Goal: Use online tool/utility: Use online tool/utility

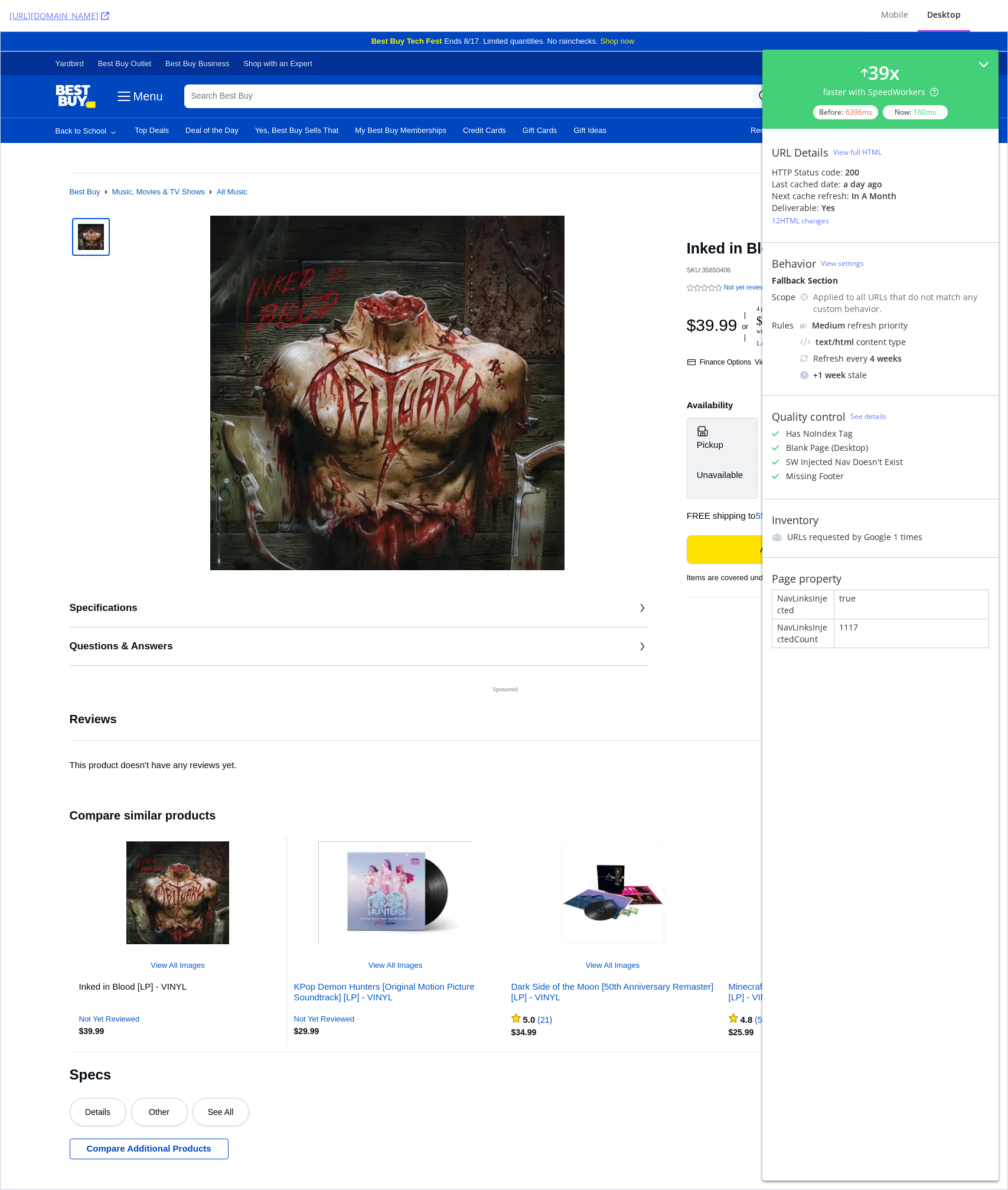
click at [715, 266] on div "SKU: 35650406" at bounding box center [712, 270] width 52 height 8
click at [666, 435] on div "Specifications Questions & Answers Inked in Blood [LP] - VINYL SKU: 35650406 No…" at bounding box center [504, 440] width 870 height 450
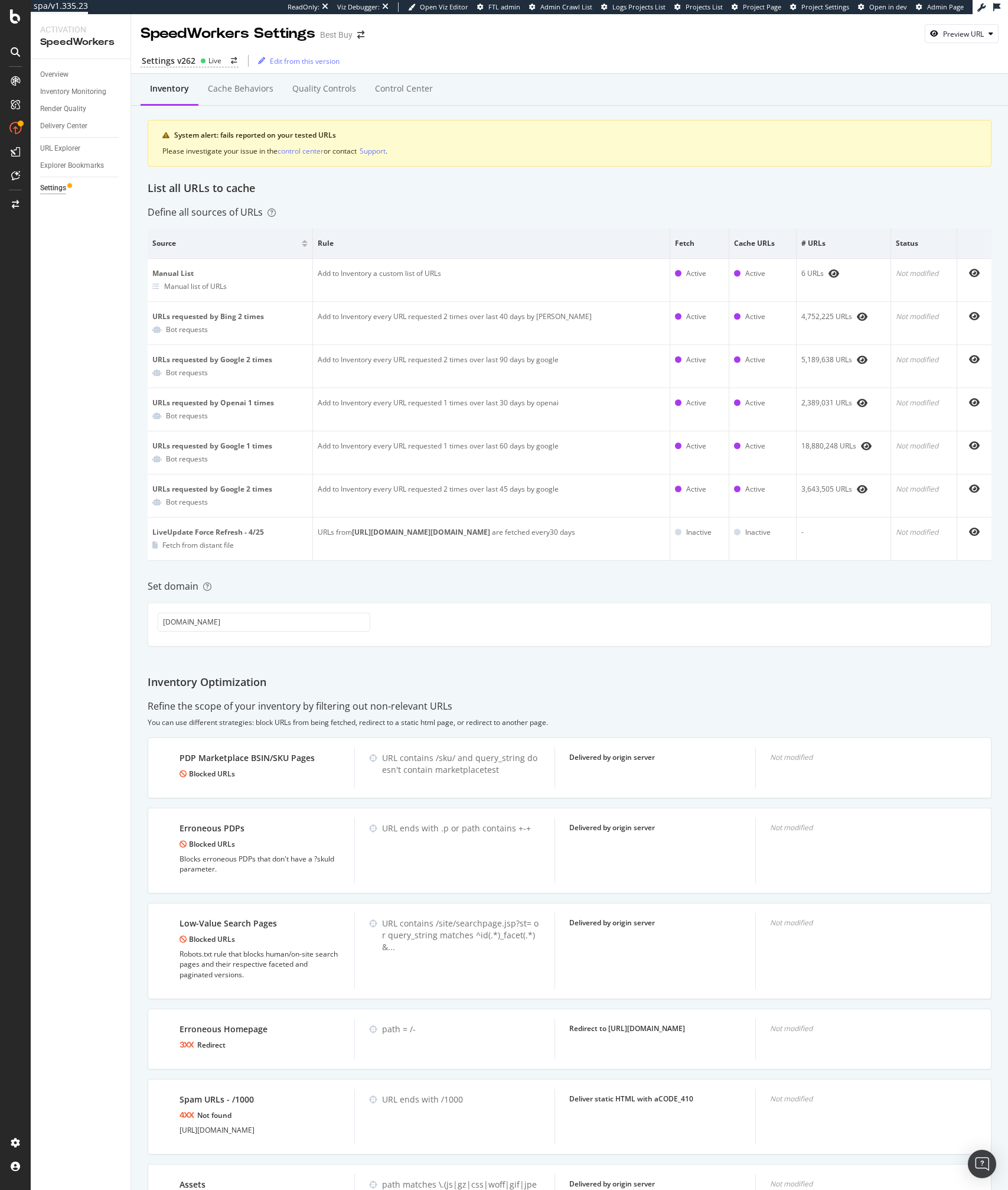
click at [453, 212] on div "Define all sources of URLs" at bounding box center [570, 212] width 844 height 14
click at [66, 152] on div "URL Explorer" at bounding box center [60, 148] width 40 height 12
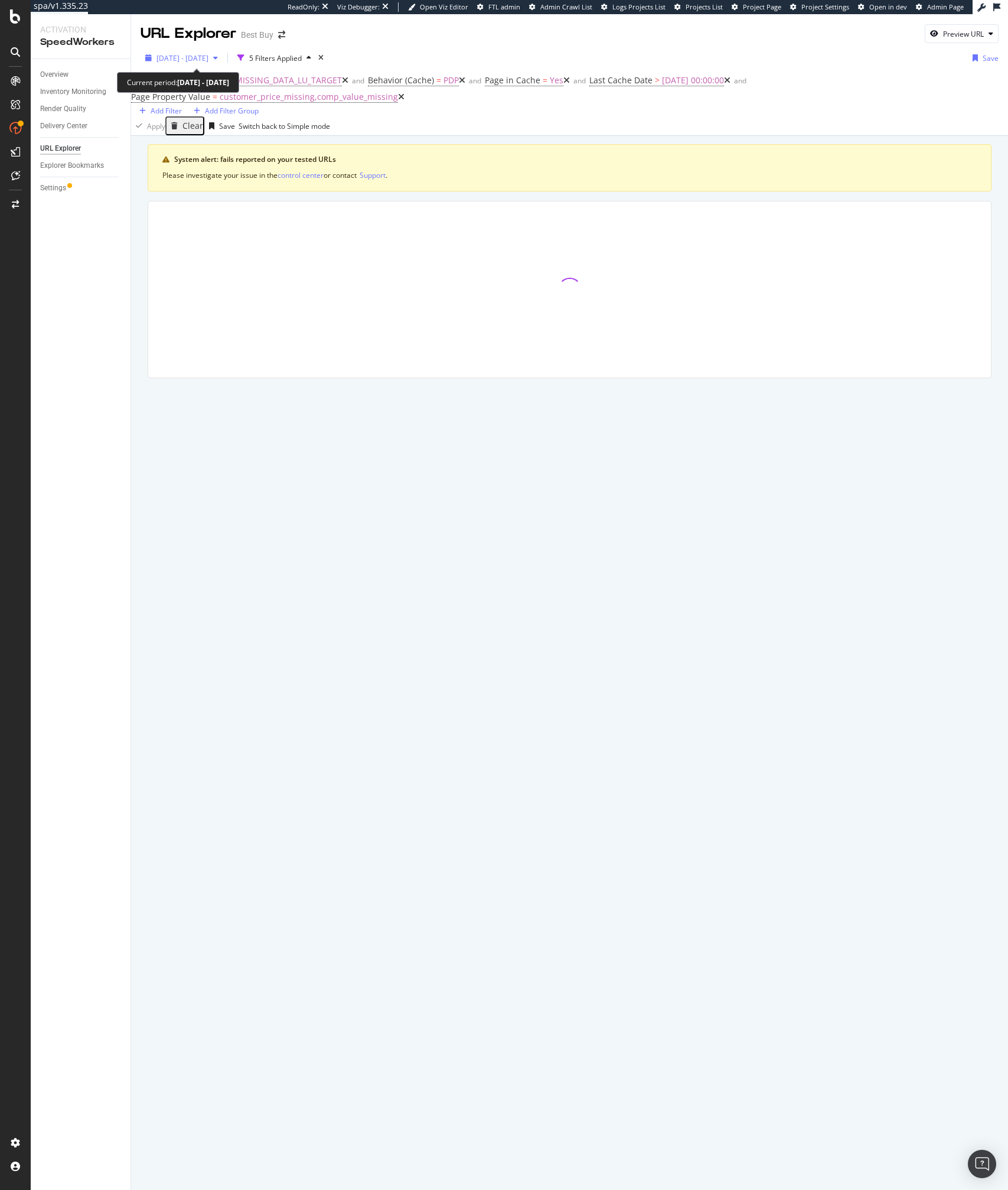
click at [207, 61] on span "[DATE] - [DATE]" at bounding box center [183, 58] width 52 height 10
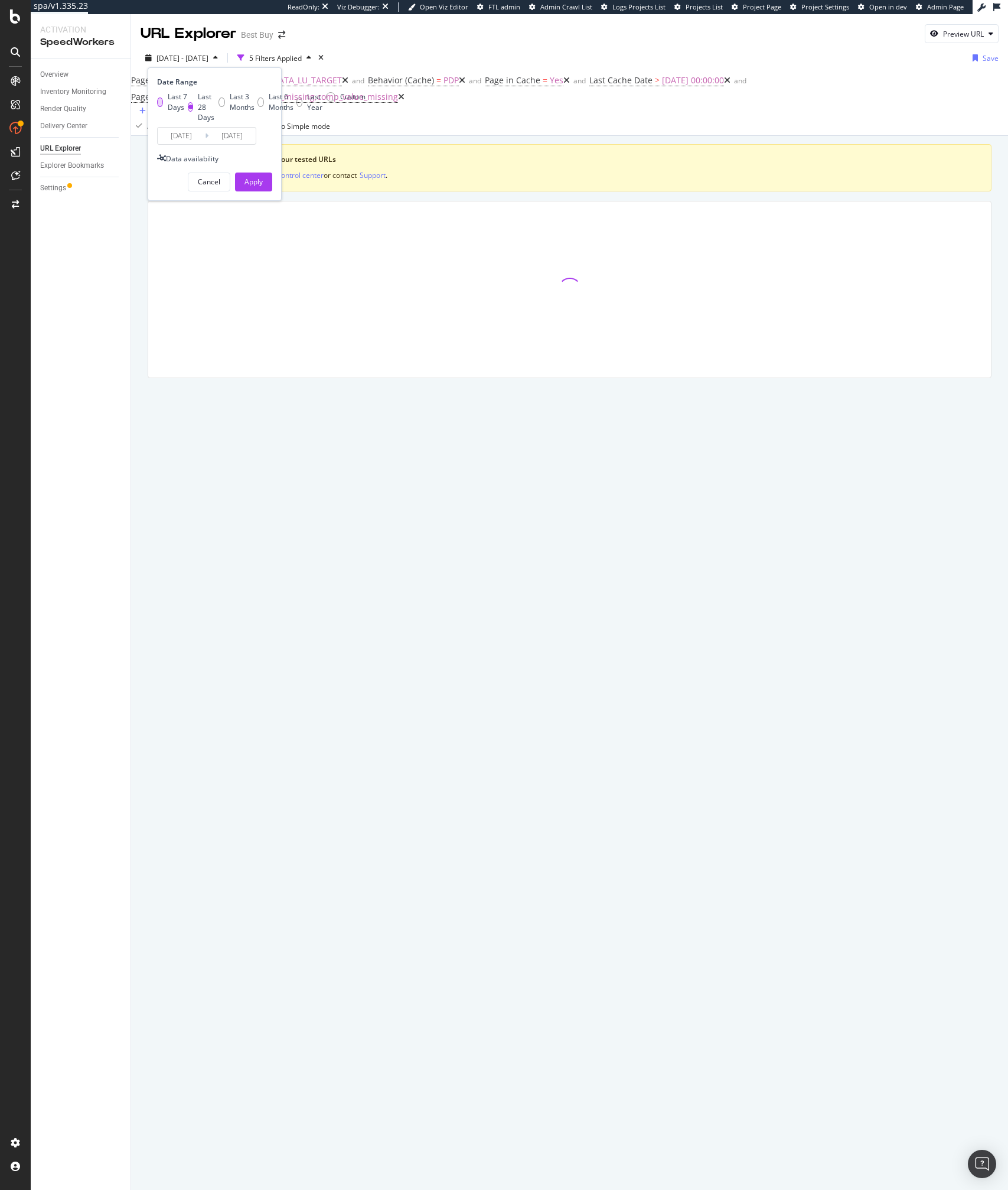
click at [188, 93] on div "Last 7 Days" at bounding box center [178, 102] width 20 height 20
type input "2025/08/08"
click at [474, 52] on div "2025 Jul. 18th - Aug. 14th 5 Filters Applied Date Range Last 7 Days Last 28 Day…" at bounding box center [570, 60] width 877 height 24
click at [515, 38] on div "URL Explorer Best Buy Preview URL" at bounding box center [570, 28] width 877 height 29
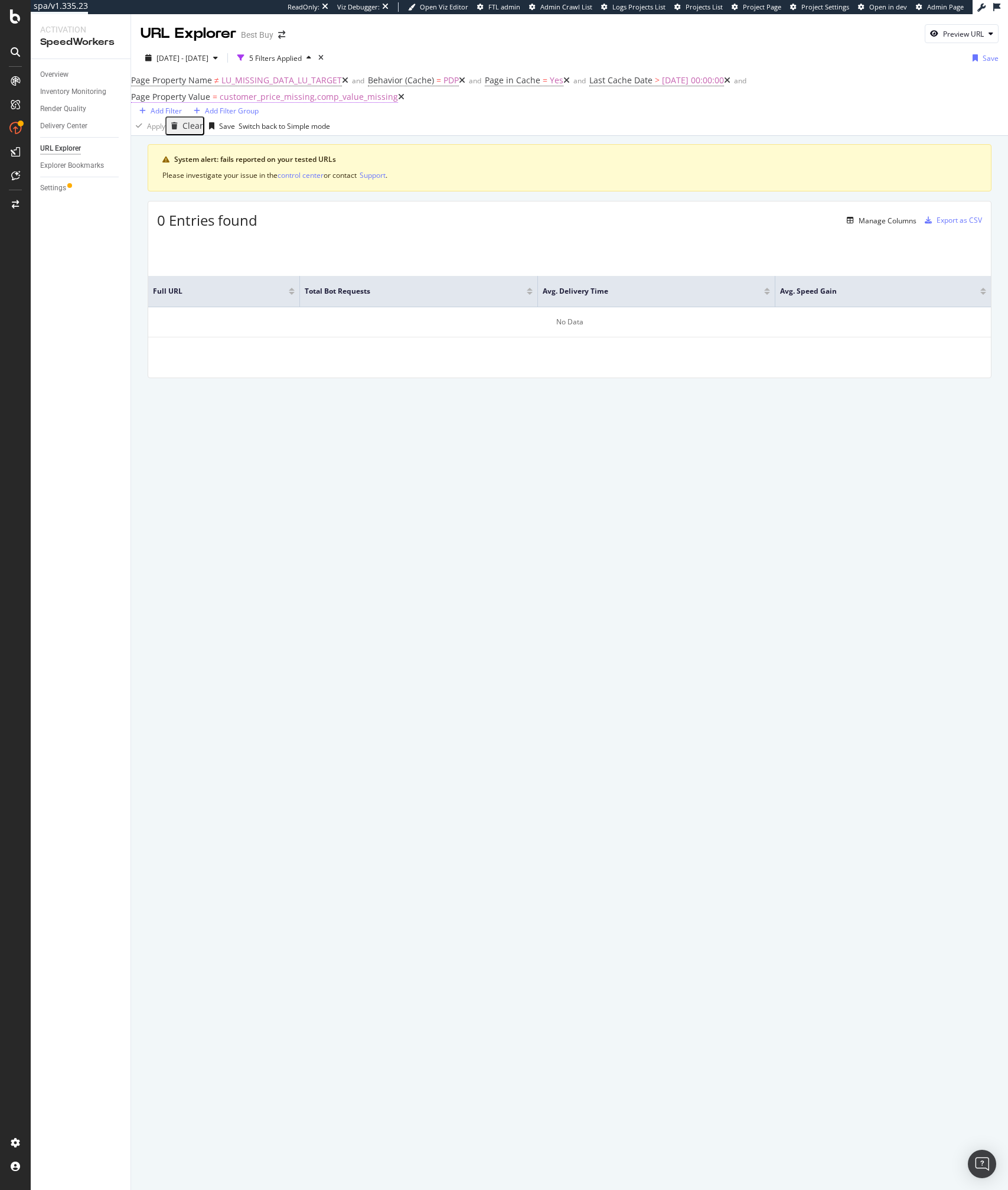
click at [398, 93] on span "customer_price_missing,comp_value_missing" at bounding box center [309, 96] width 178 height 12
click at [757, 127] on div "Equal to customer_price_missing,comp_value_missing customer_price_missing,comp_…" at bounding box center [750, 108] width 84 height 38
click at [747, 120] on input "customer_price_missing,comp_value_missing" at bounding box center [750, 114] width 84 height 12
click at [750, 163] on span "no_new_condition_available,customer_price_missing,comp_value_missing" at bounding box center [730, 158] width 38 height 10
click at [770, 120] on input "no_new_condition_available,customer_price_missing,comp_value_missing" at bounding box center [750, 114] width 84 height 12
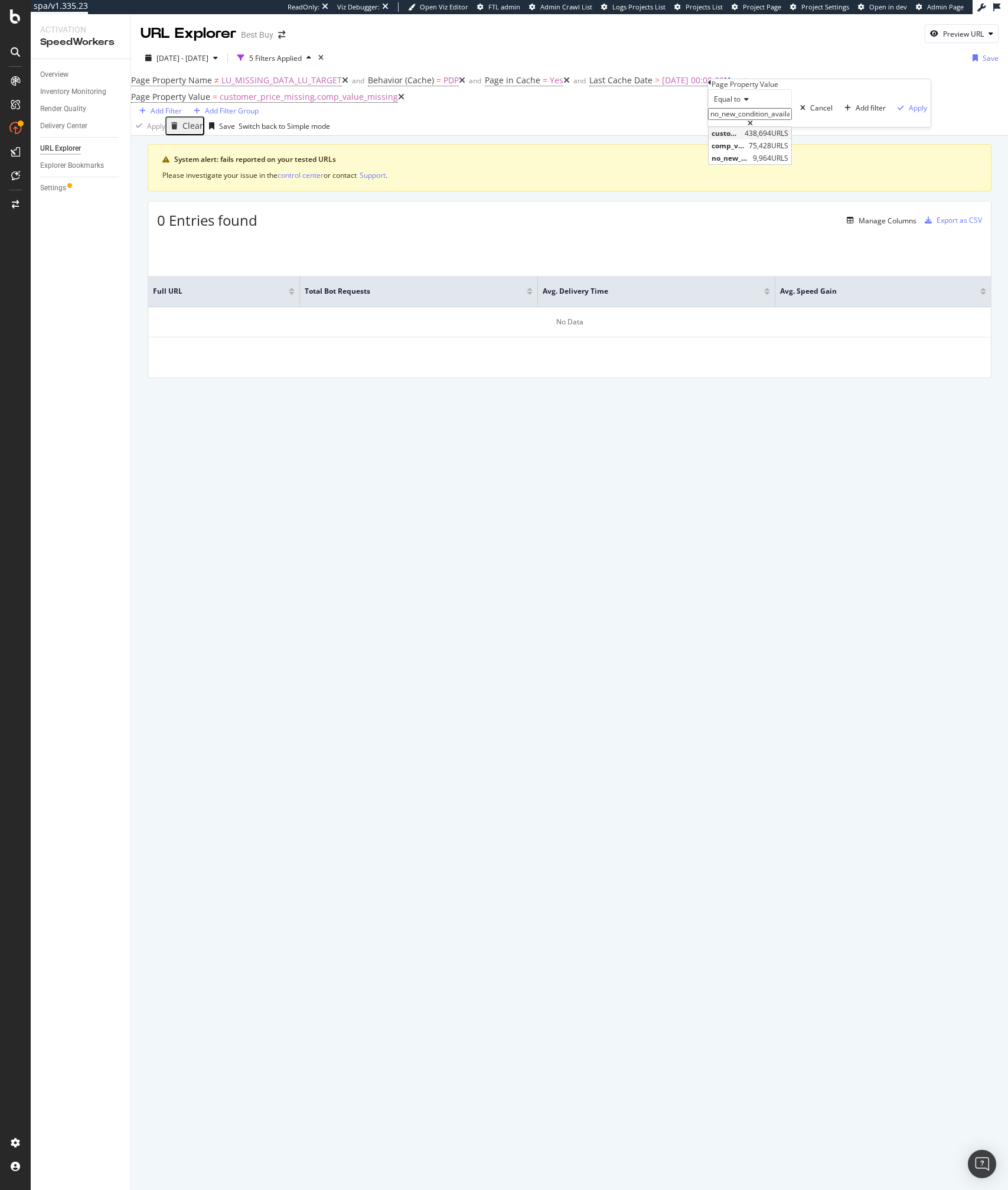
click at [742, 138] on span "customer_price_missing,comp_value_missing" at bounding box center [726, 133] width 30 height 10
type input "customer_price_missing,comp_value_missing"
click at [909, 113] on div "Apply" at bounding box center [918, 108] width 18 height 10
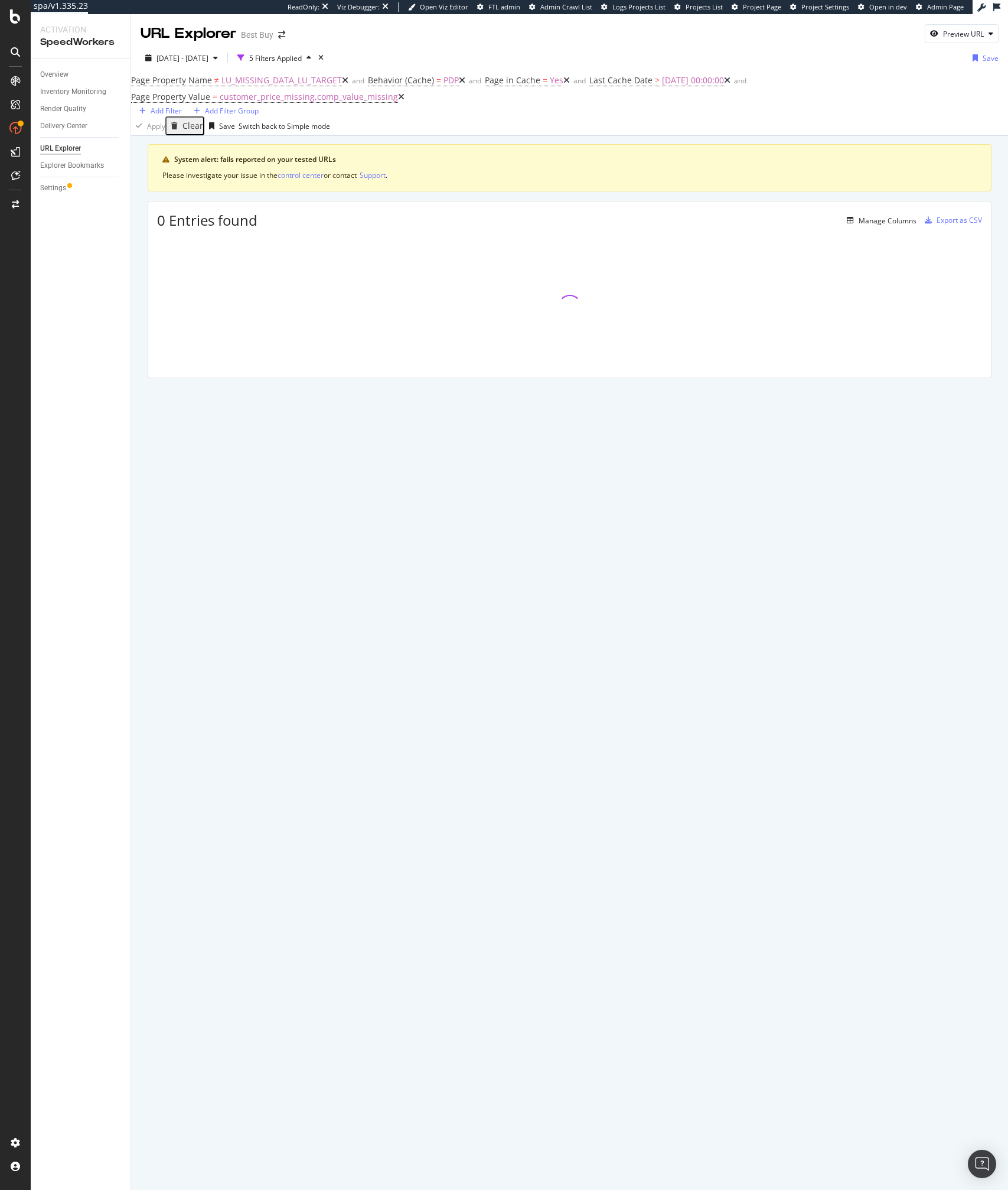
click at [601, 174] on div "System alert: fails reported on your tested URLs Please investigate your issue …" at bounding box center [570, 167] width 844 height 47
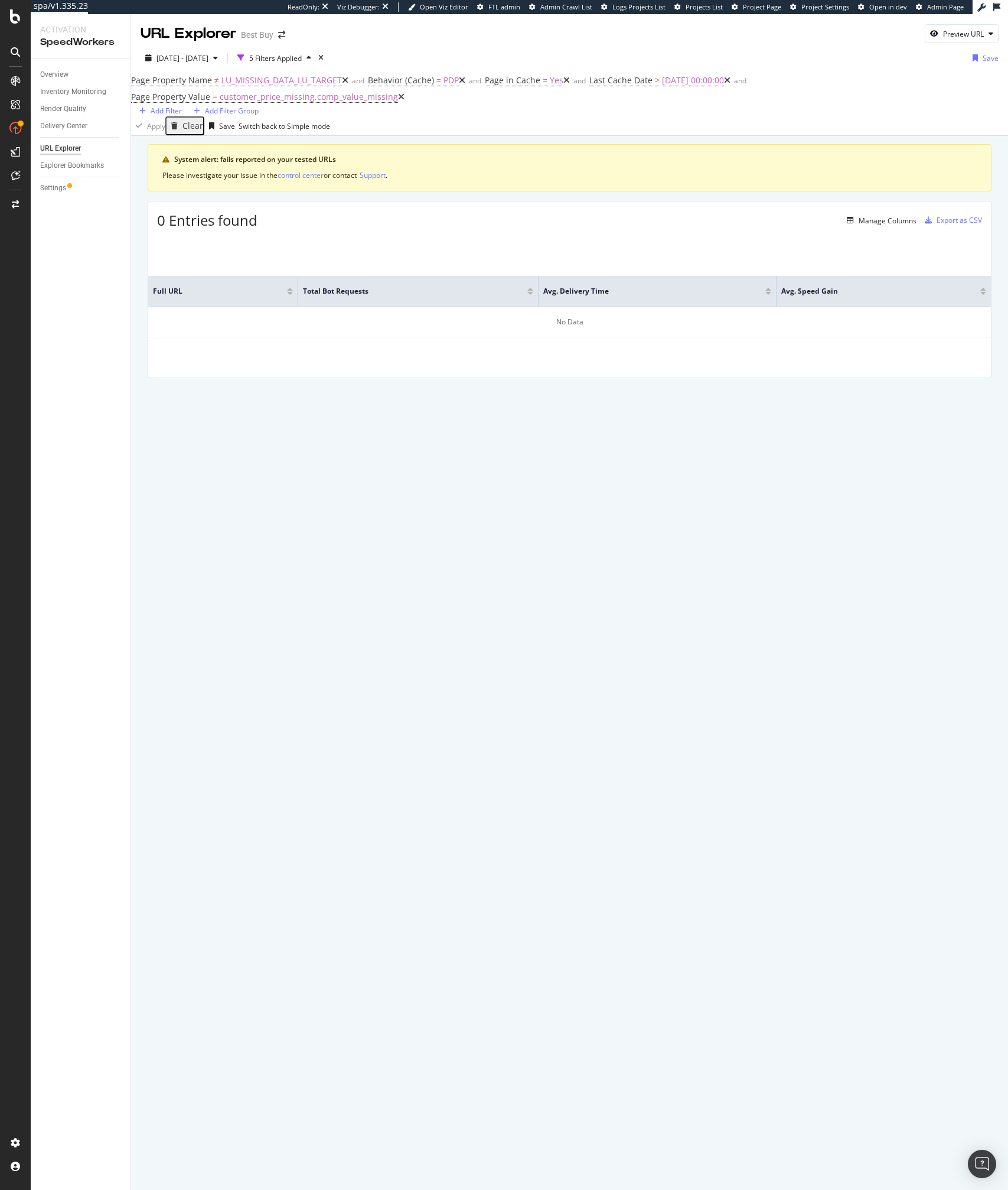
click at [328, 124] on div "Apply Clear Save Switch back to Simple mode" at bounding box center [570, 125] width 877 height 19
click at [342, 85] on icon at bounding box center [345, 80] width 6 height 8
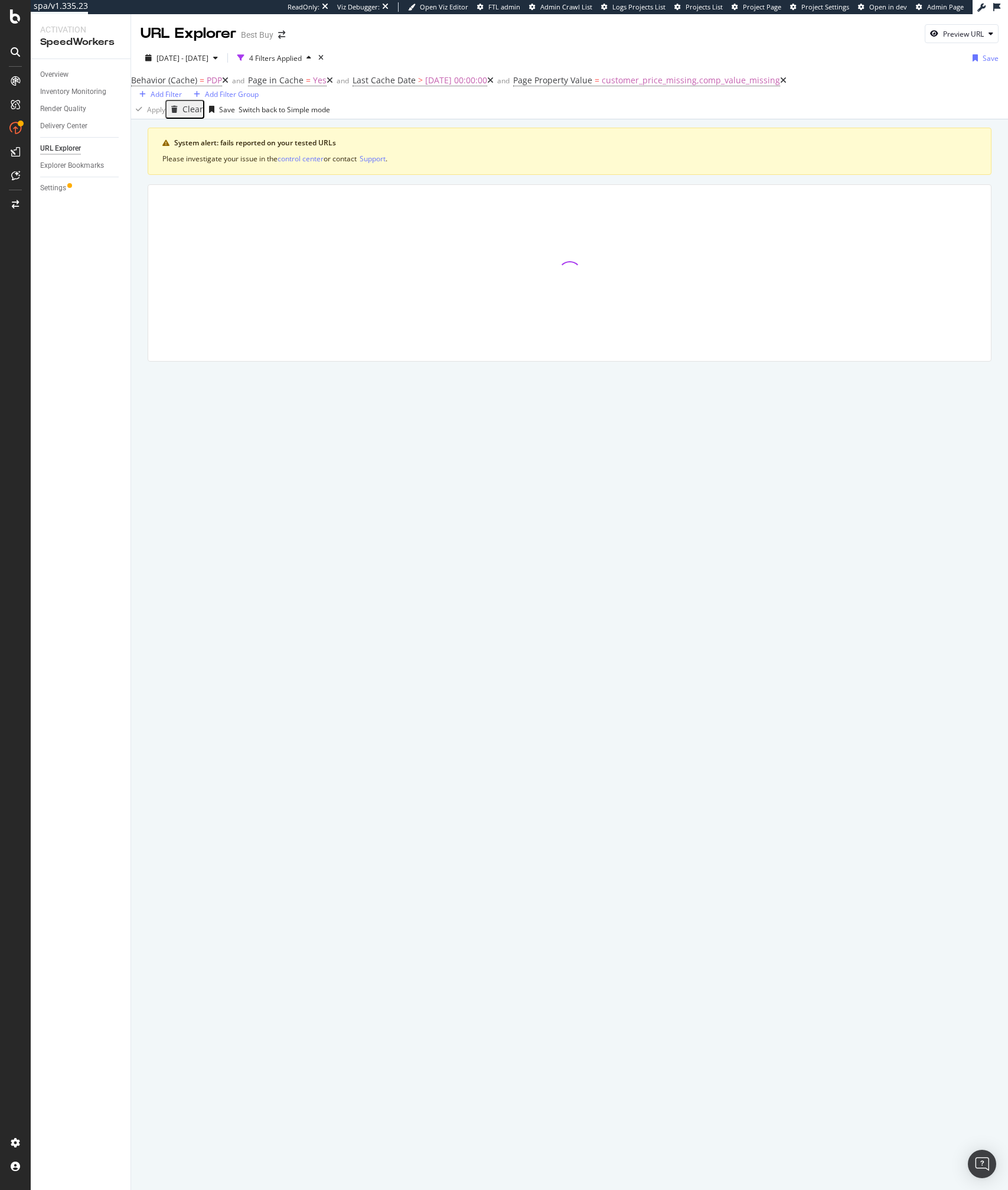
click at [224, 85] on icon at bounding box center [225, 80] width 6 height 8
click at [344, 85] on span "2025-08-10 00:00:00" at bounding box center [339, 80] width 62 height 12
click at [461, 114] on div "Apply" at bounding box center [471, 108] width 18 height 10
click at [431, 85] on span "Page Property Value" at bounding box center [435, 80] width 79 height 12
click at [419, 127] on div "Equal to customer_price_missing,comp_value_missing customer_price_missing,comp_…" at bounding box center [505, 108] width 223 height 38
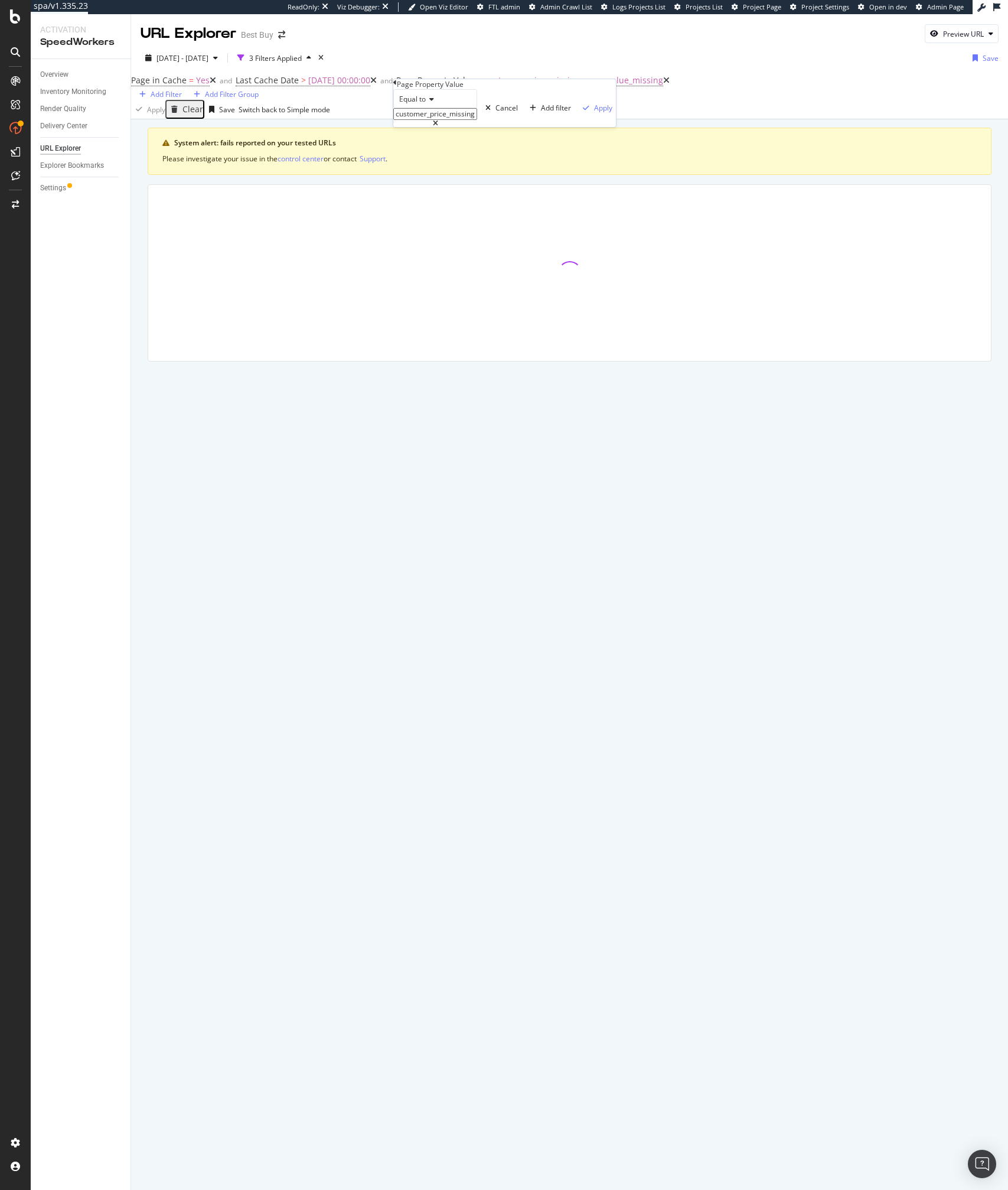
click at [419, 127] on div "Equal to customer_price_missing,comp_value_missing customer_price_missing,comp_…" at bounding box center [505, 108] width 223 height 38
click at [495, 113] on div "Cancel" at bounding box center [506, 108] width 22 height 10
click at [663, 85] on icon at bounding box center [666, 80] width 6 height 8
click at [182, 89] on div "Add Filter" at bounding box center [166, 94] width 32 height 10
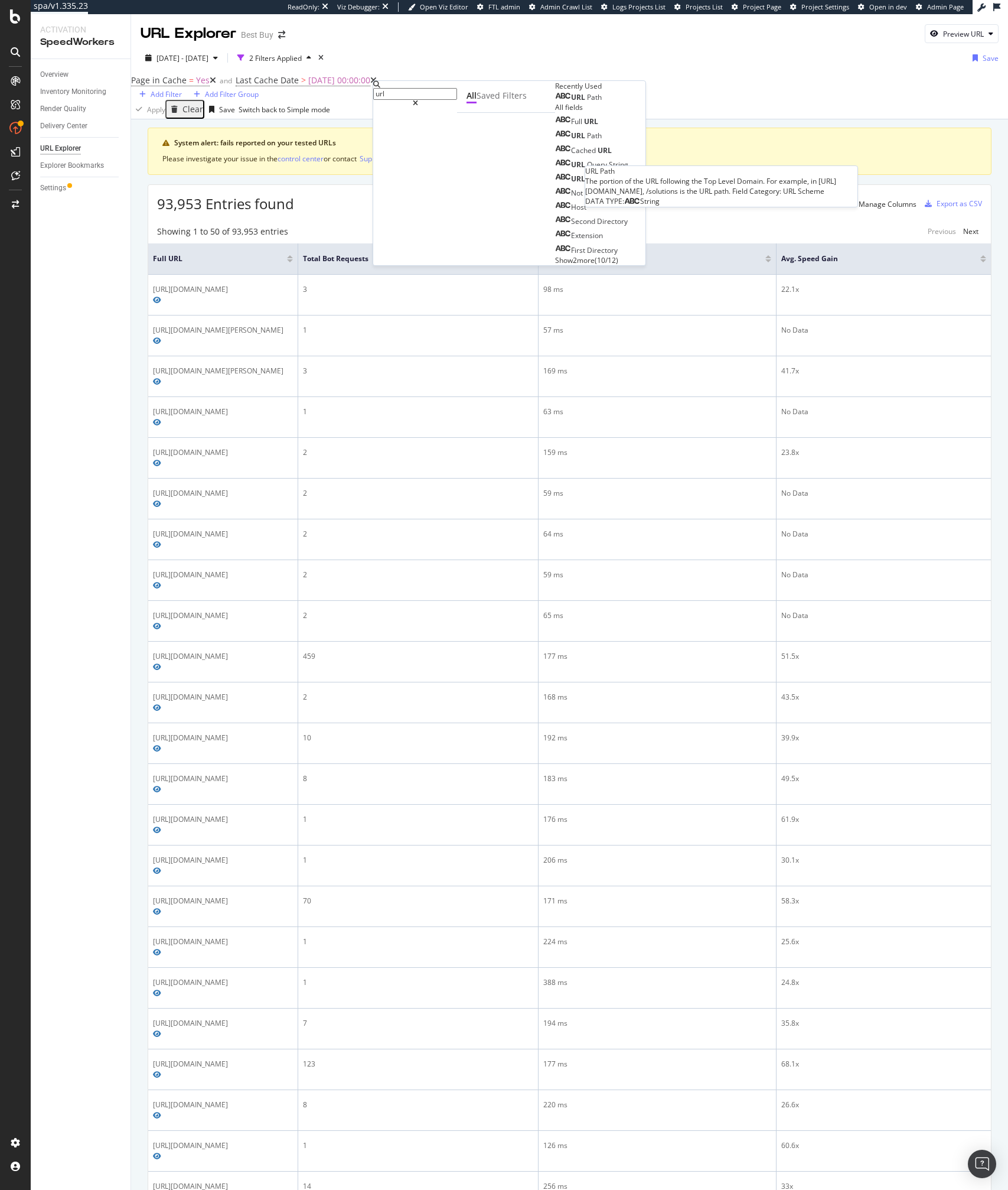
type input "url"
click at [587, 102] on span "Path" at bounding box center [594, 97] width 15 height 10
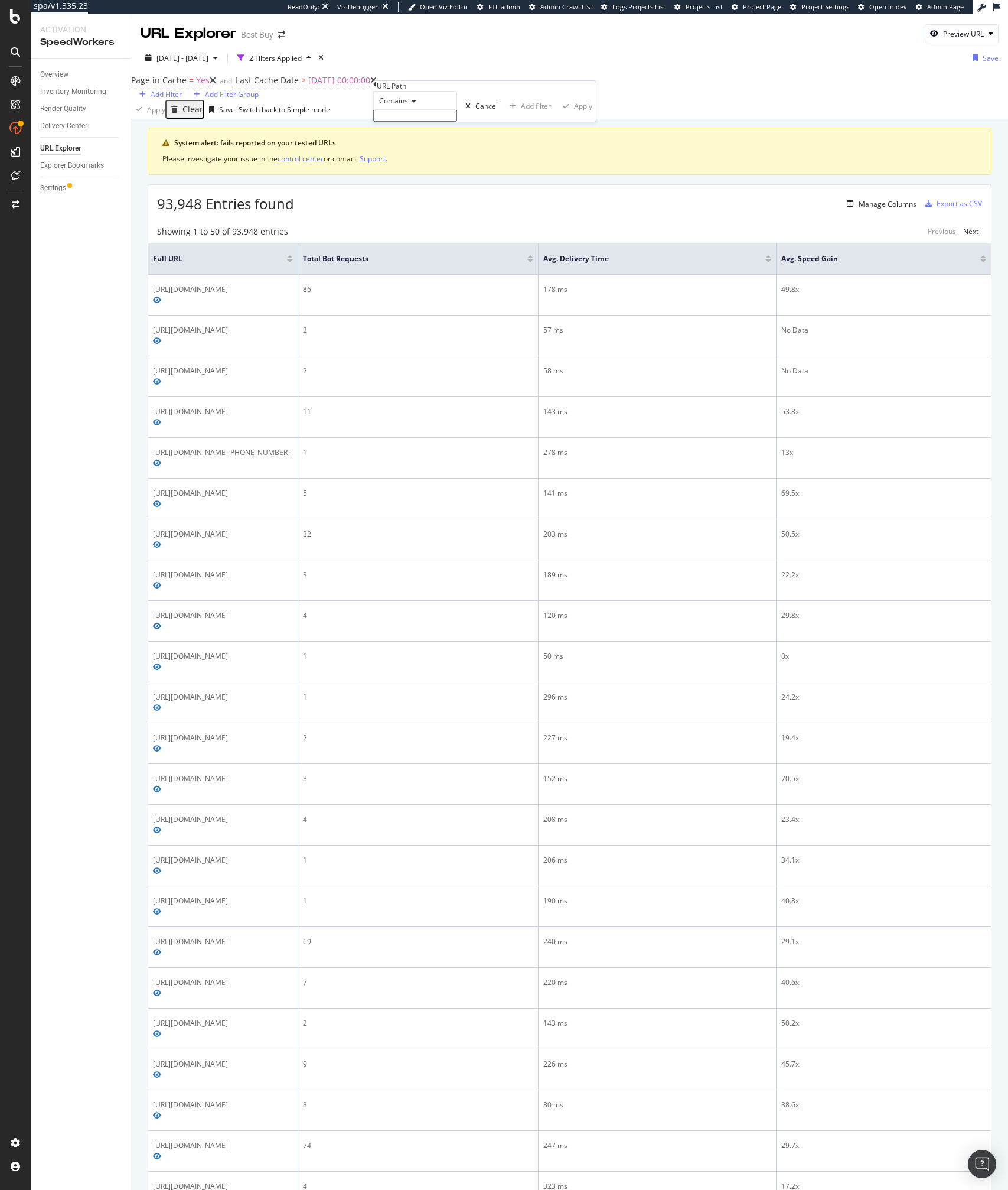
click at [424, 122] on input "text" at bounding box center [414, 115] width 84 height 12
click at [398, 109] on div "Contains Cancel Add filter Apply" at bounding box center [484, 106] width 223 height 31
click at [401, 105] on span "Contains" at bounding box center [394, 100] width 29 height 10
click at [414, 221] on span "Matches regex" at bounding box center [401, 215] width 49 height 10
click at [393, 122] on input "text" at bounding box center [414, 115] width 84 height 12
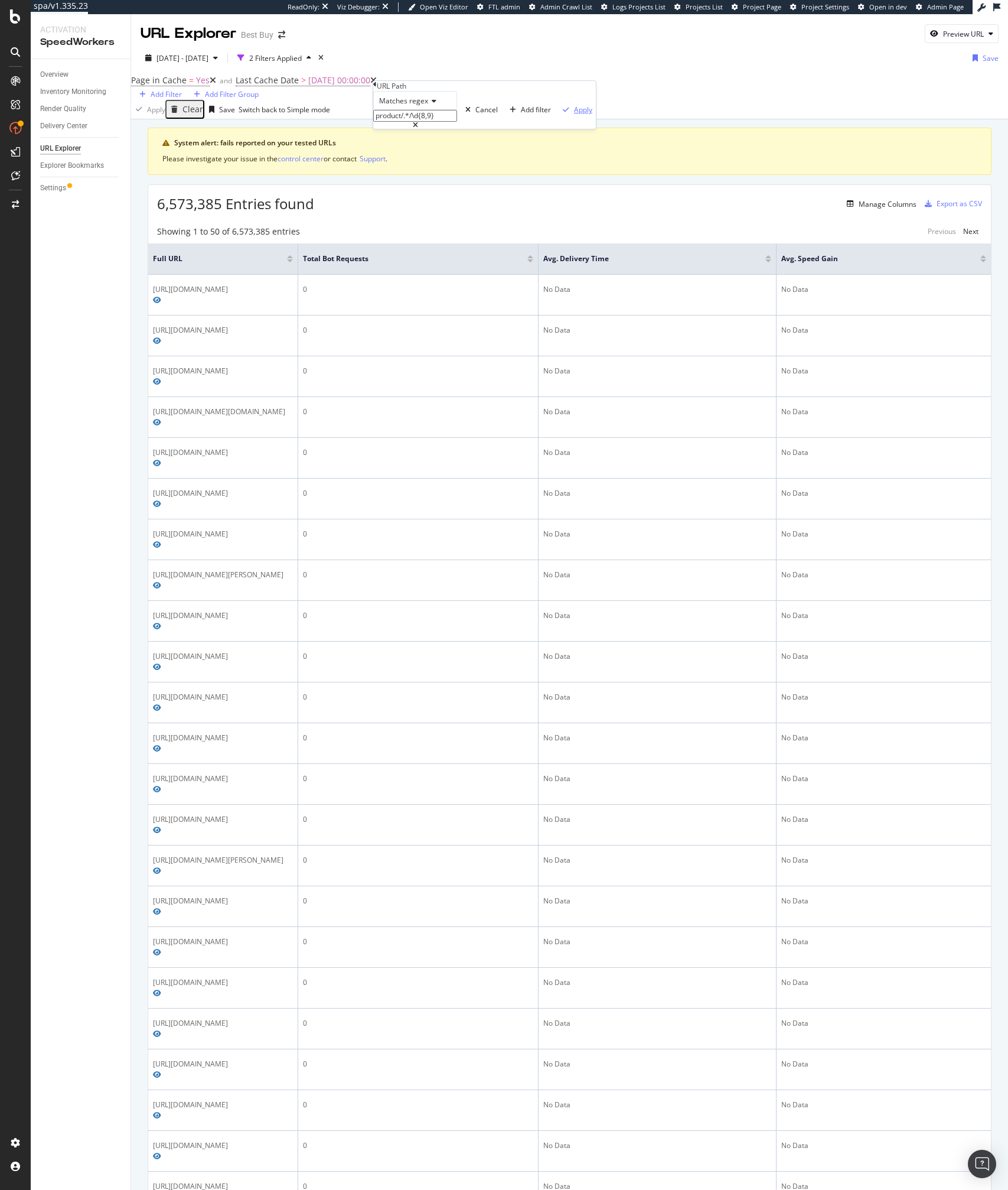
type input "product/.*/\d{8,9}"
click at [574, 115] on div "Apply" at bounding box center [584, 109] width 18 height 10
click at [403, 238] on div "Showing 1 to 50 of 20,577 entries Previous Next" at bounding box center [570, 231] width 843 height 12
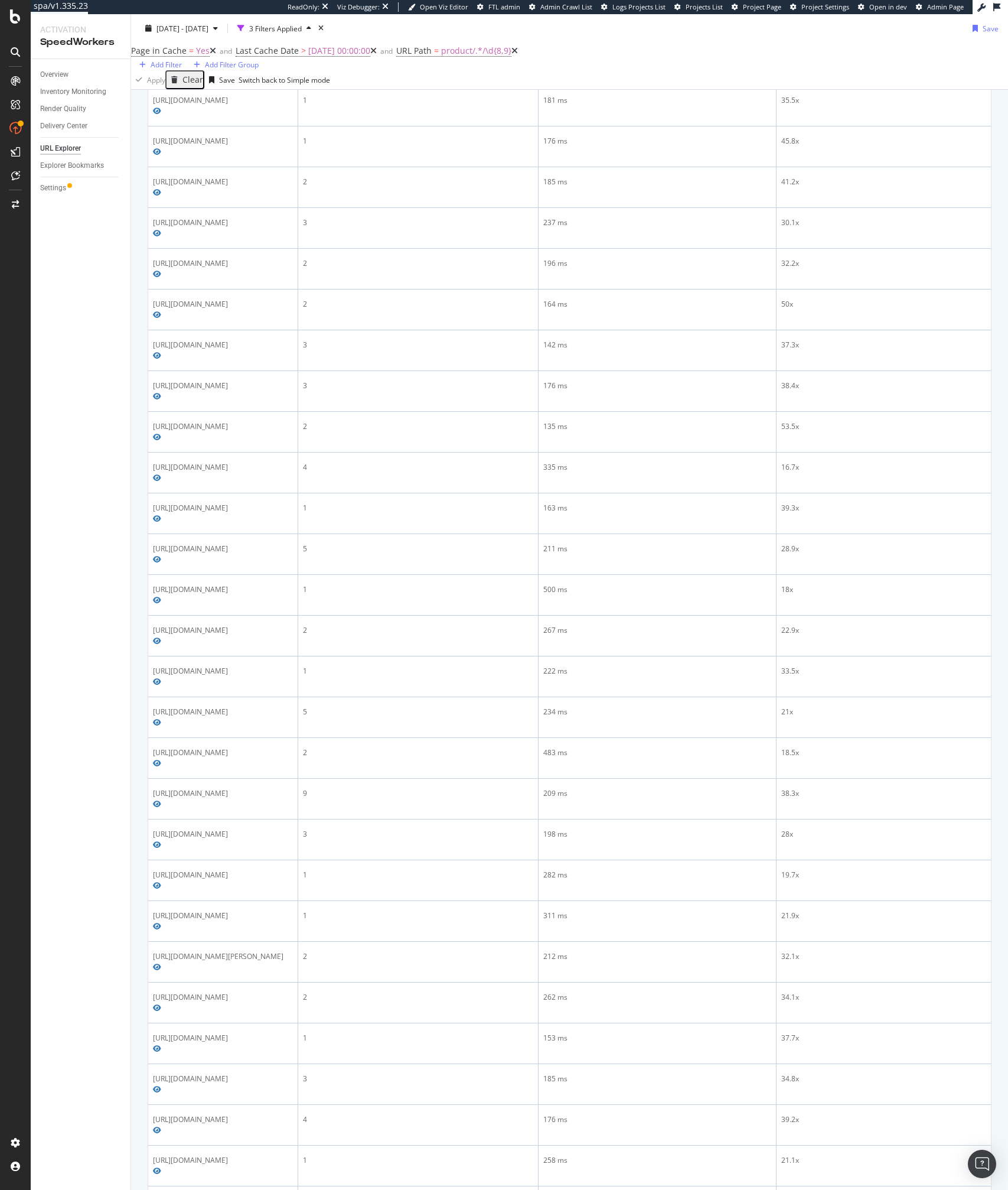
scroll to position [1341, 0]
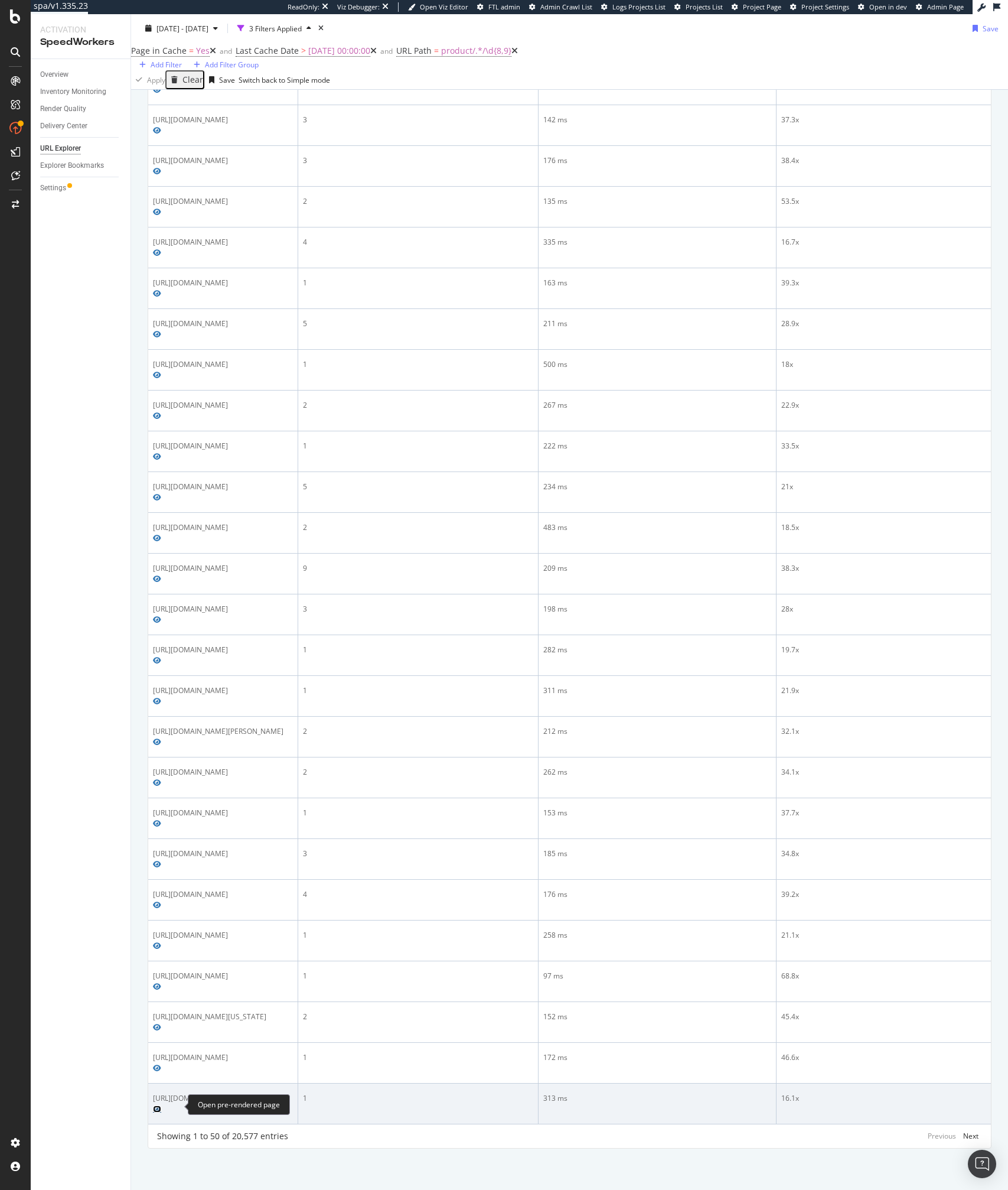
click at [161, 1108] on icon "Preview https://www.bestbuy.com/product/amazing-planet-earth-surprises-of-the-g…" at bounding box center [157, 1108] width 8 height 7
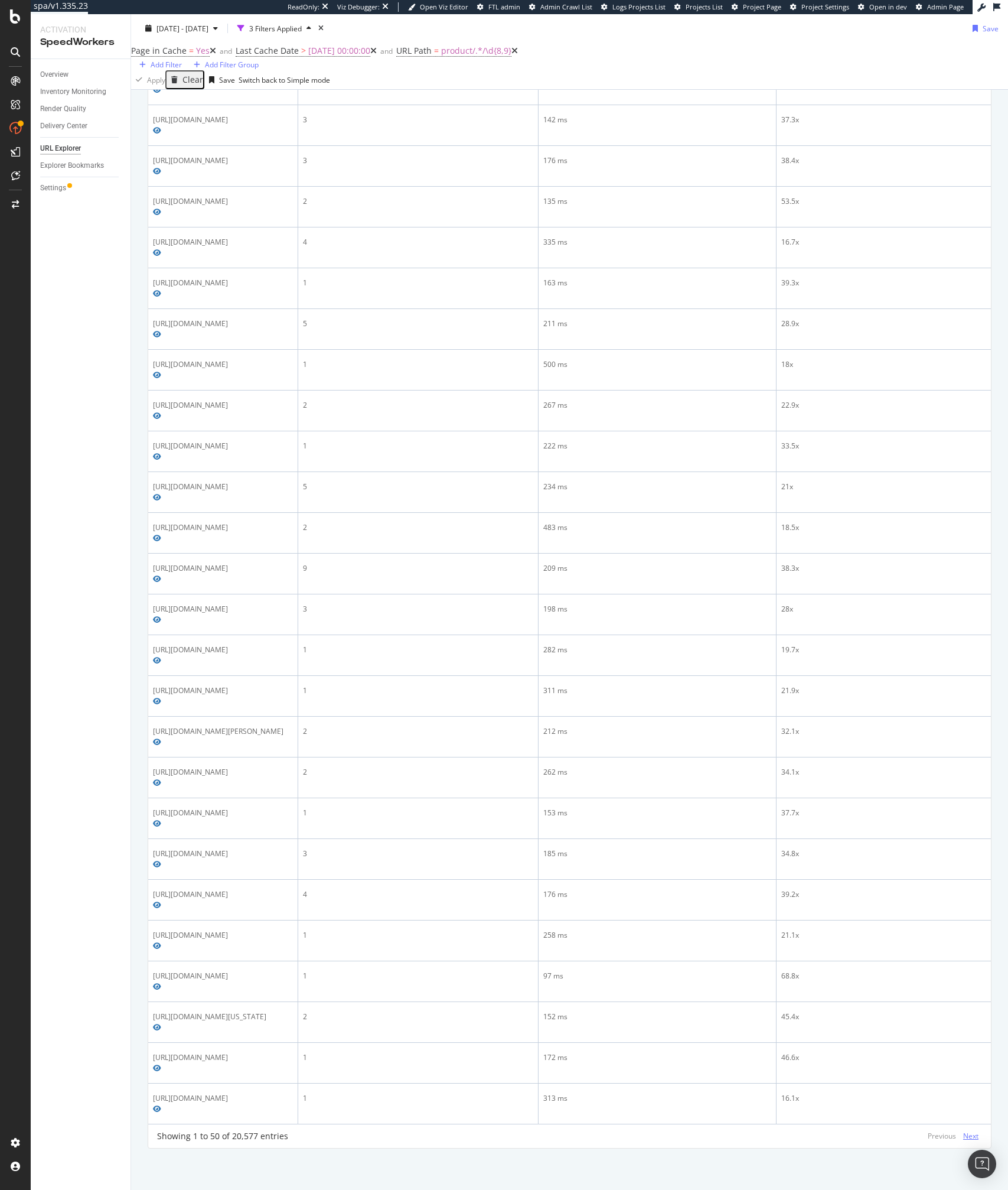
click at [980, 1127] on div "Showing 1 to 50 of 20,577 entries Previous Next Full URL Total Bot Requests Avg…" at bounding box center [570, 89] width 843 height 2117
click at [973, 1131] on div "Next" at bounding box center [971, 1135] width 15 height 10
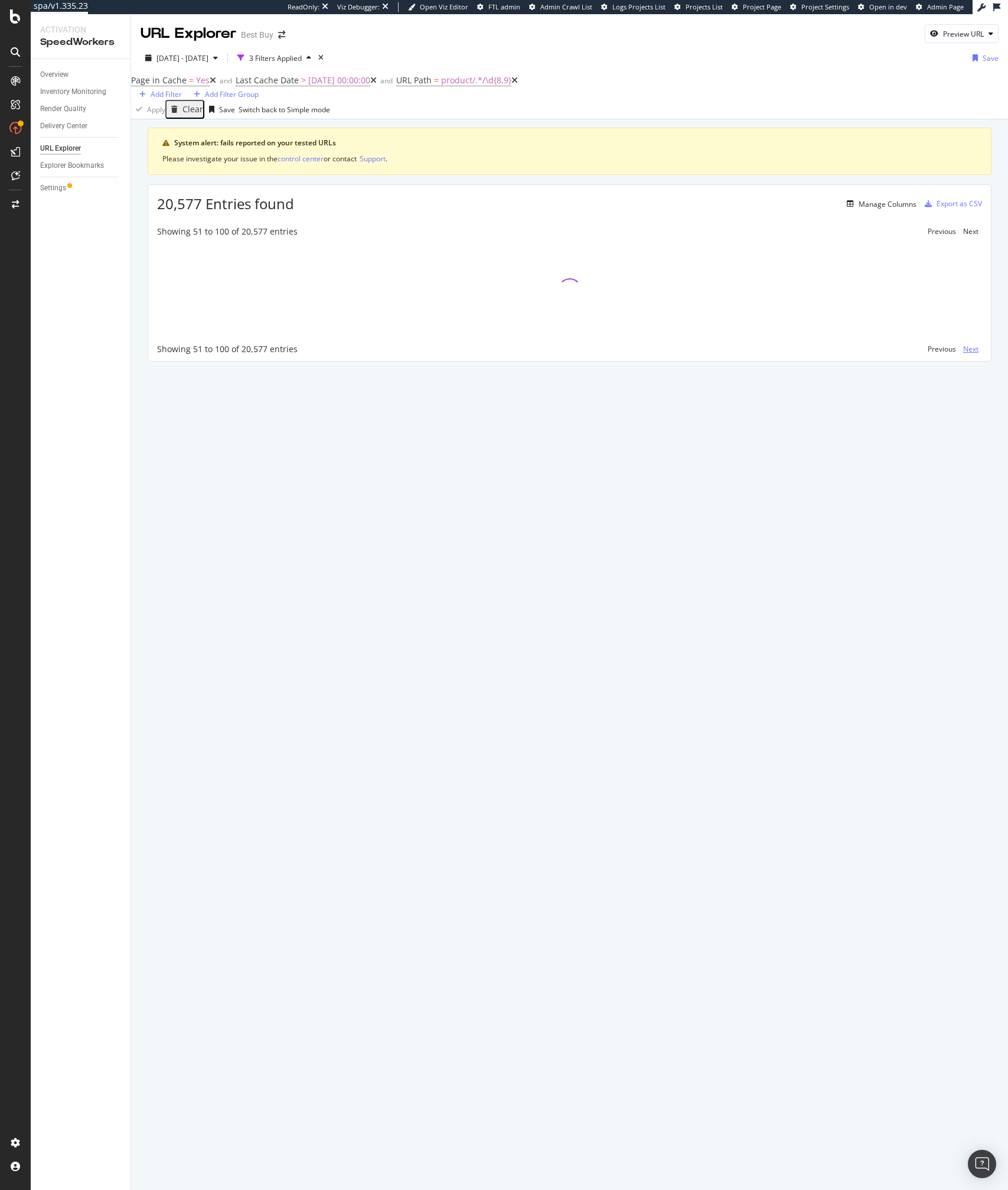
scroll to position [0, 0]
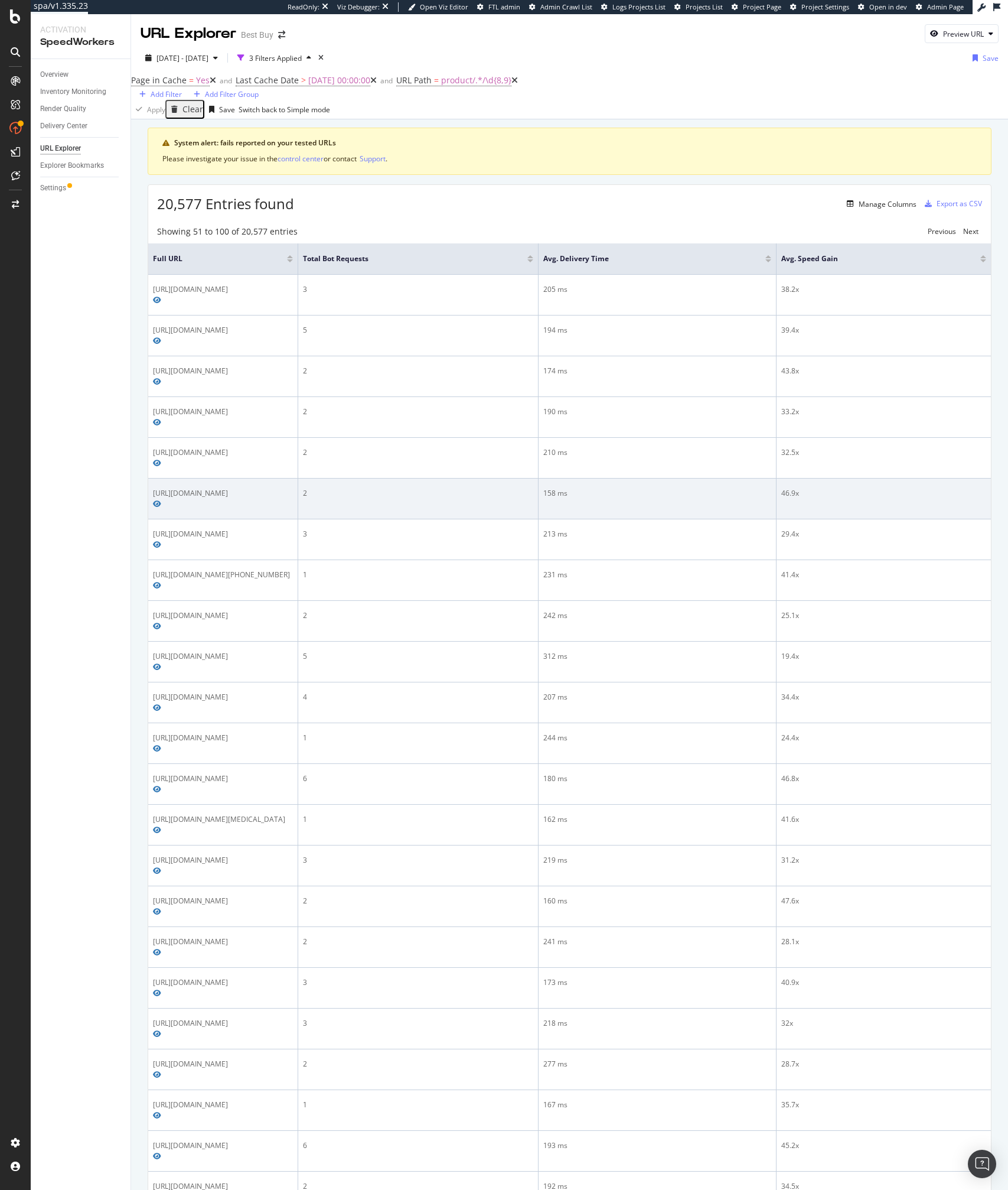
click at [401, 519] on td "2" at bounding box center [418, 498] width 241 height 41
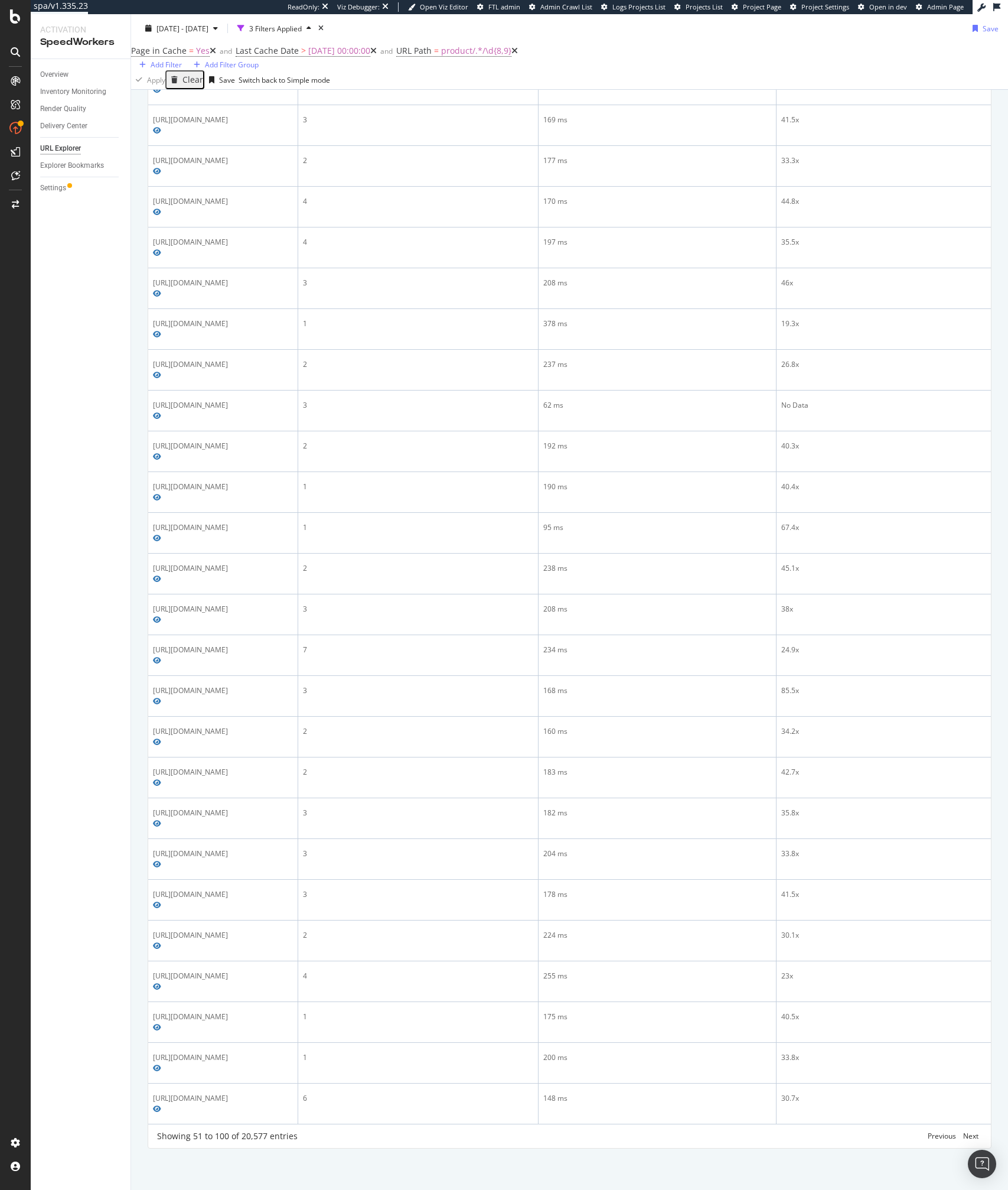
scroll to position [1372, 0]
click at [974, 1137] on div "Next" at bounding box center [971, 1135] width 15 height 10
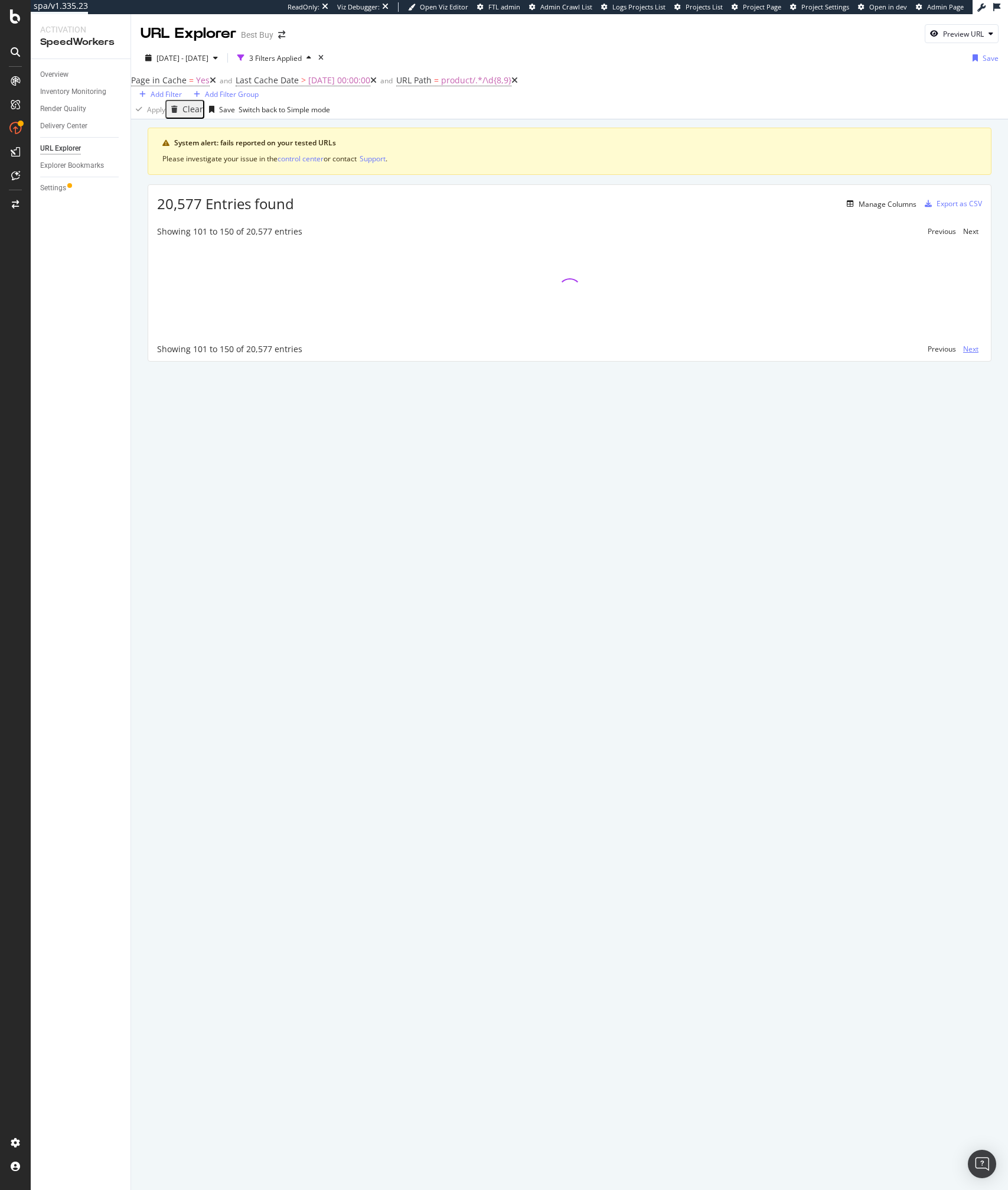
scroll to position [0, 0]
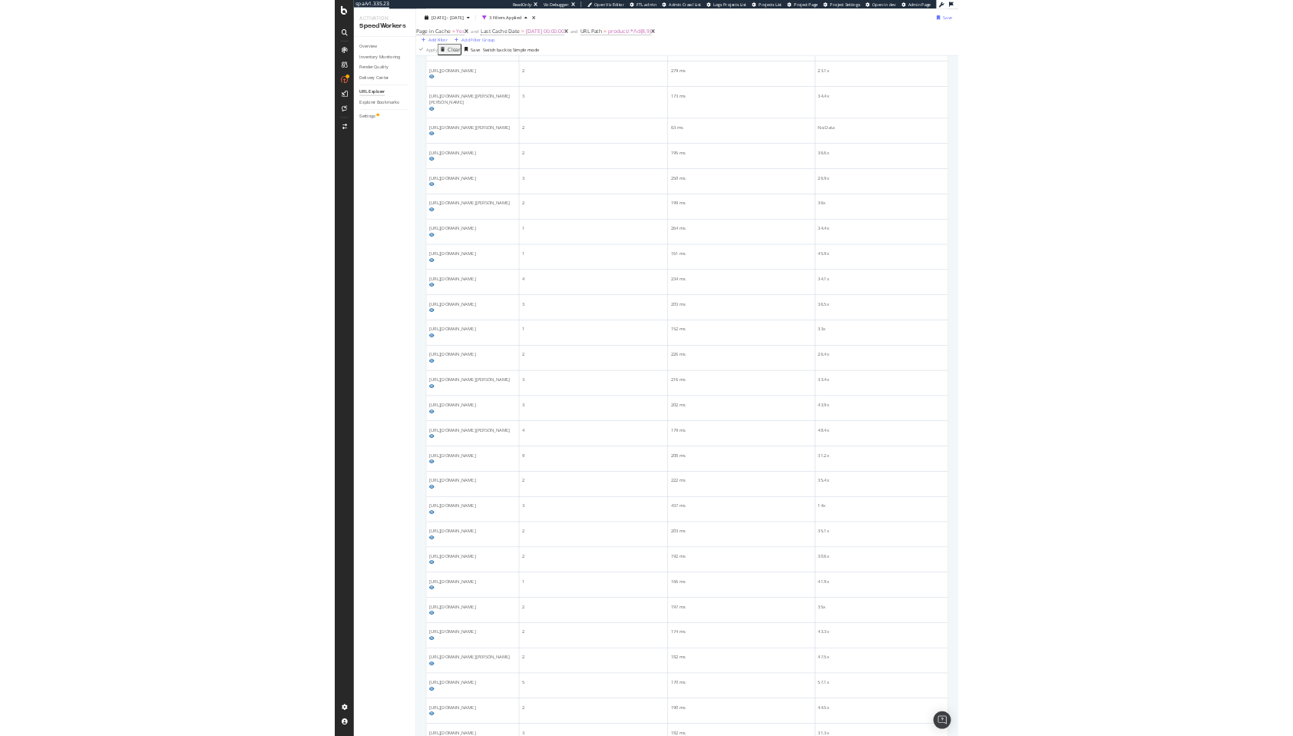
scroll to position [129, 0]
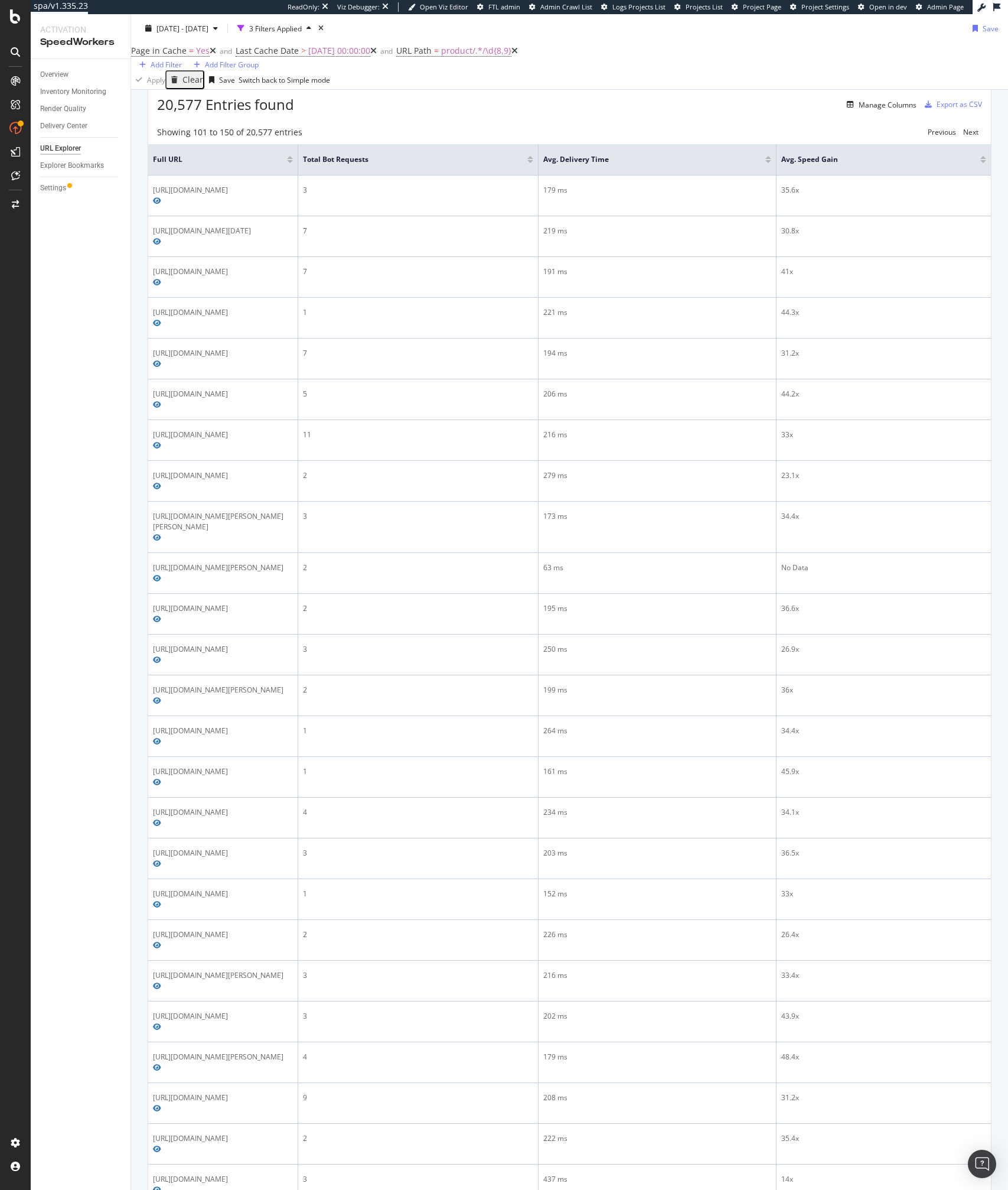
click at [511, 89] on div "Apply Clear Save Switch back to Simple mode" at bounding box center [570, 79] width 877 height 19
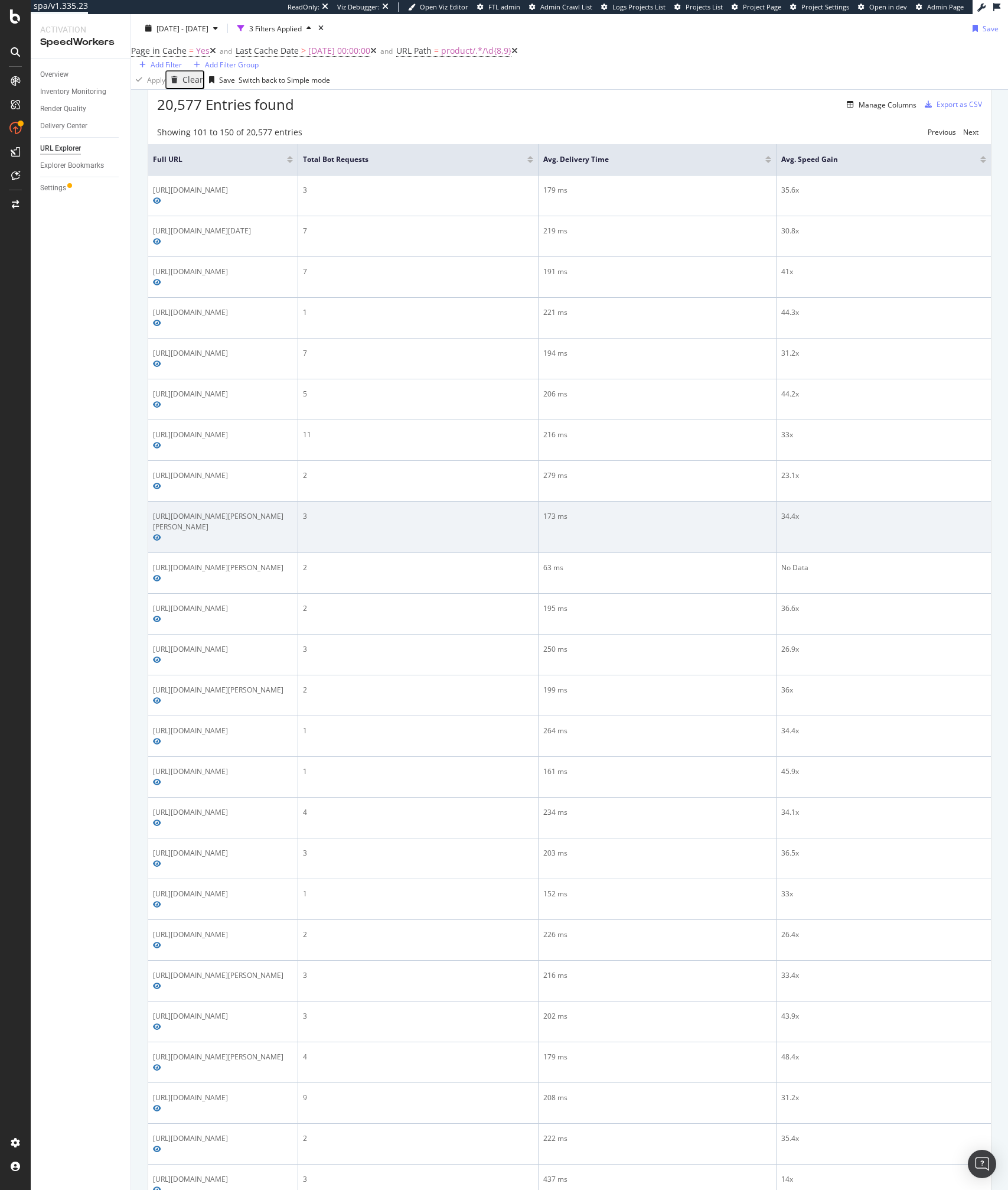
click at [454, 522] on div "3" at bounding box center [418, 516] width 231 height 11
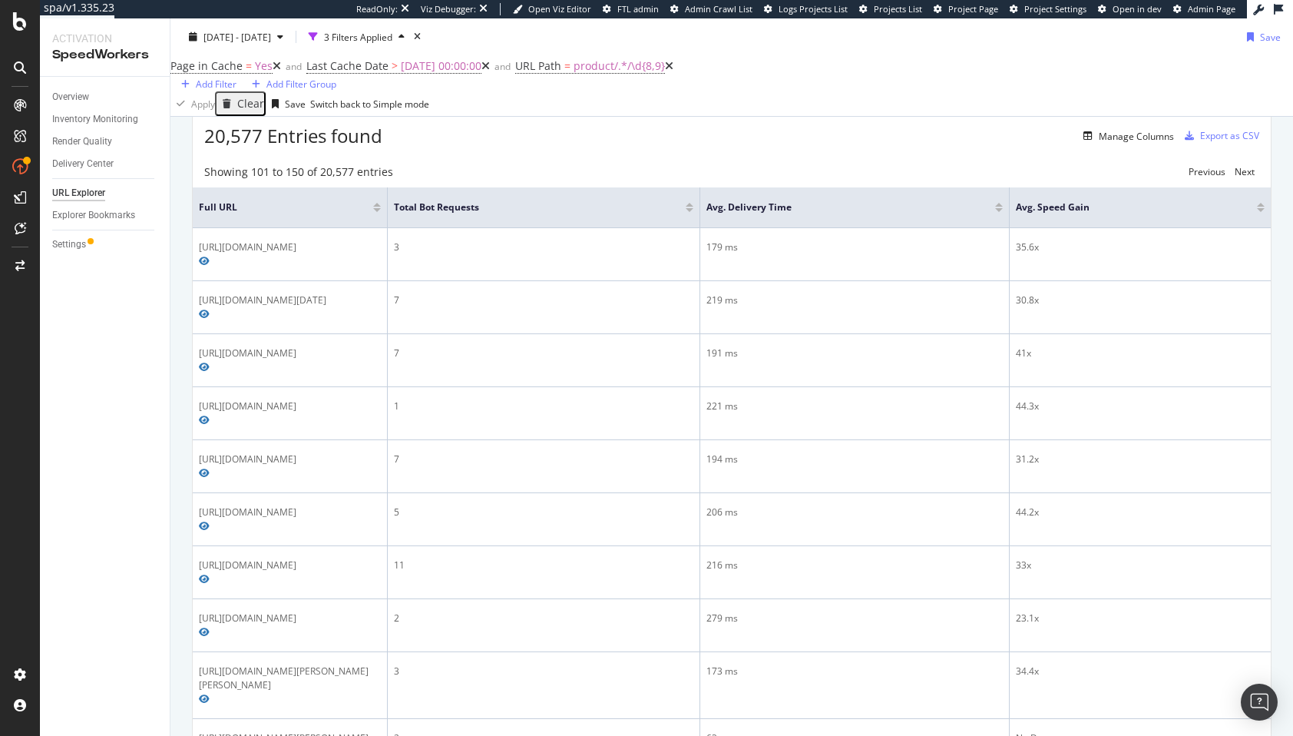
click at [665, 71] on icon at bounding box center [669, 66] width 8 height 11
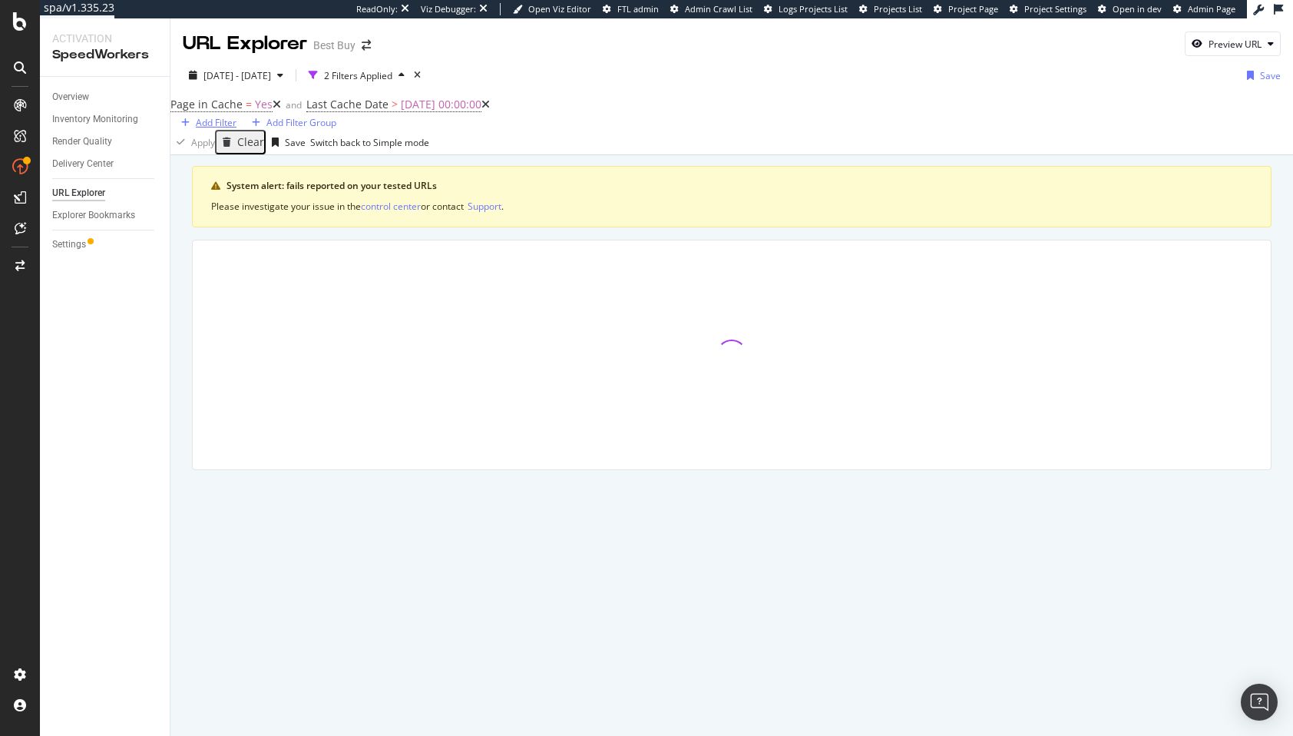
click at [237, 119] on div "Add Filter" at bounding box center [216, 122] width 41 height 13
type input "uyrl"
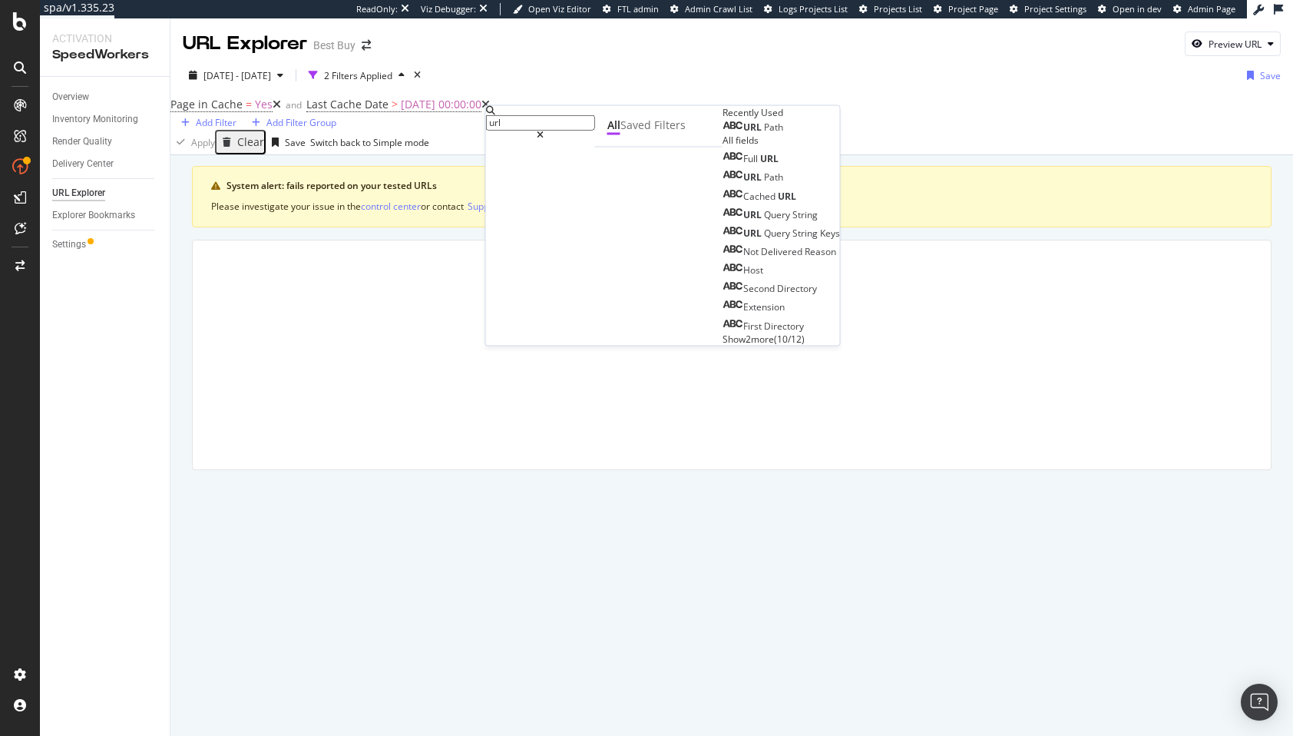
type input "url"
click at [723, 134] on div "URL Path" at bounding box center [753, 127] width 61 height 12
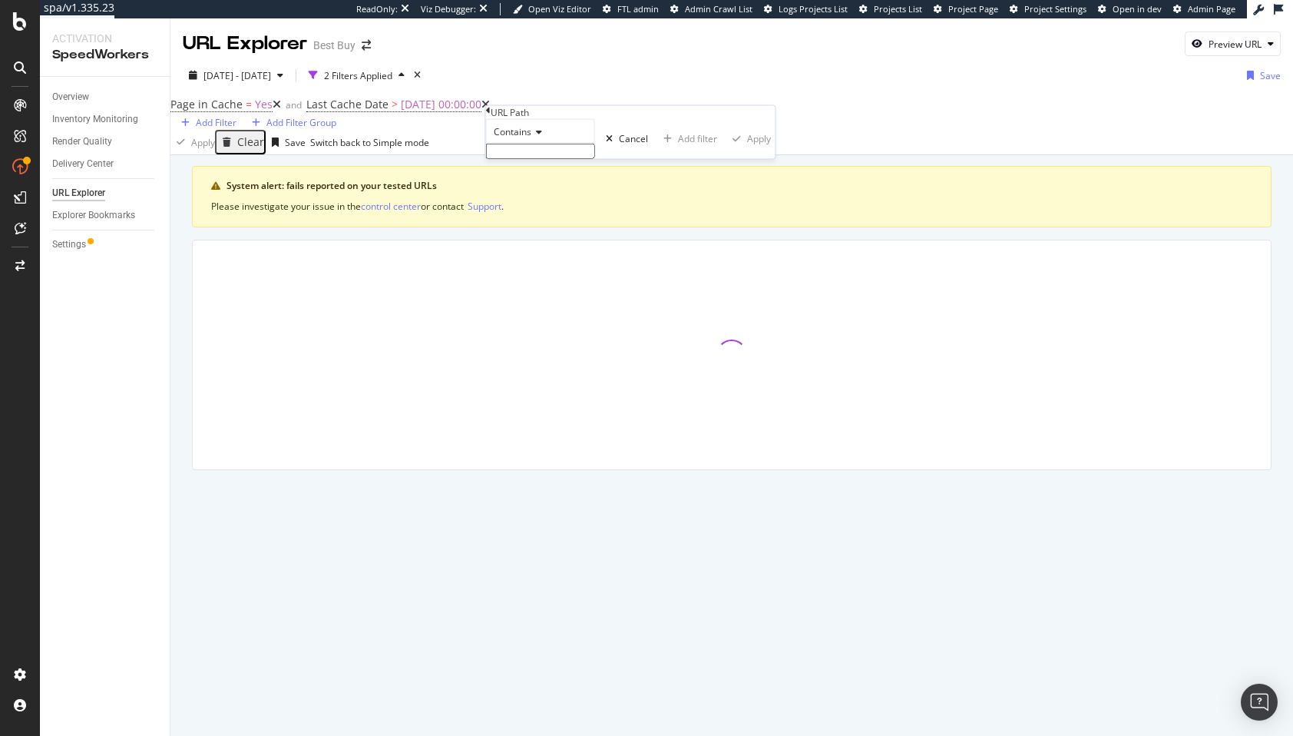
click at [567, 159] on input "text" at bounding box center [540, 151] width 109 height 15
paste input "35650406"
type input "35650406"
click at [747, 150] on div "Apply" at bounding box center [759, 143] width 24 height 13
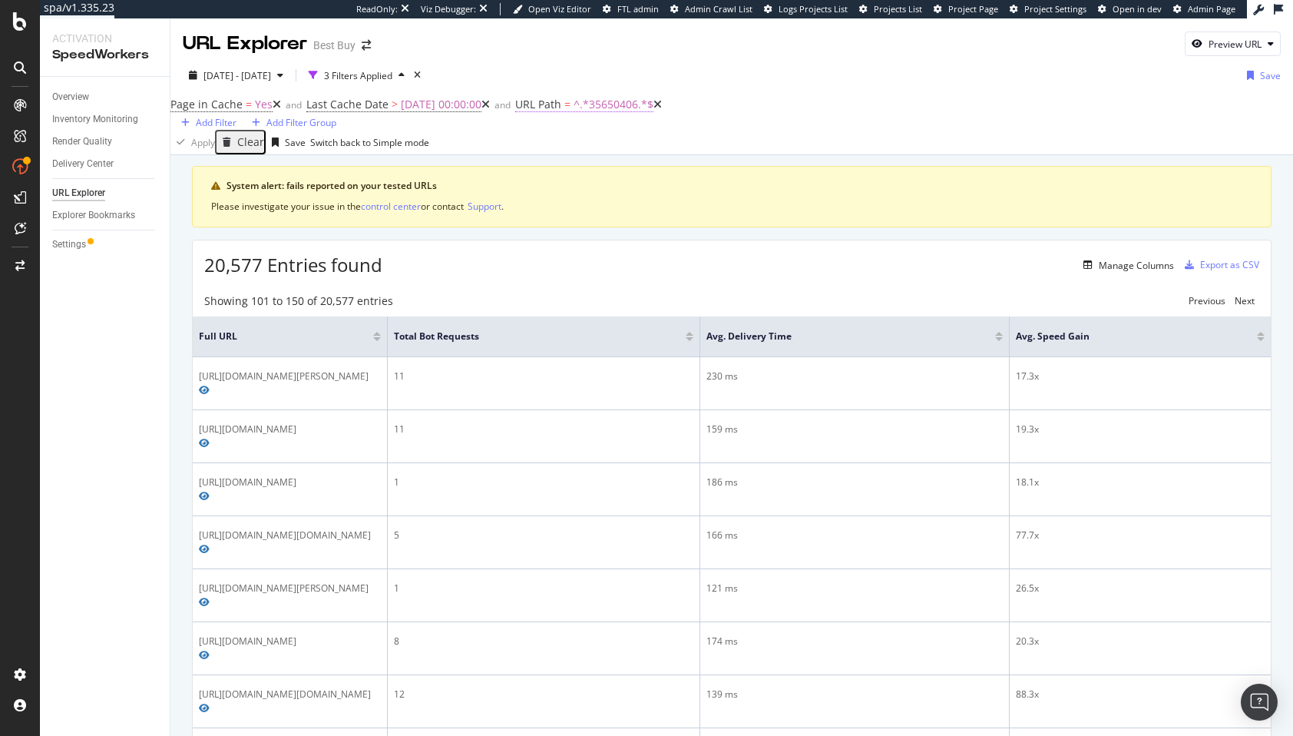
click at [574, 111] on span "^.*35650406.*$" at bounding box center [614, 104] width 80 height 15
click at [773, 147] on div "Apply" at bounding box center [785, 140] width 24 height 13
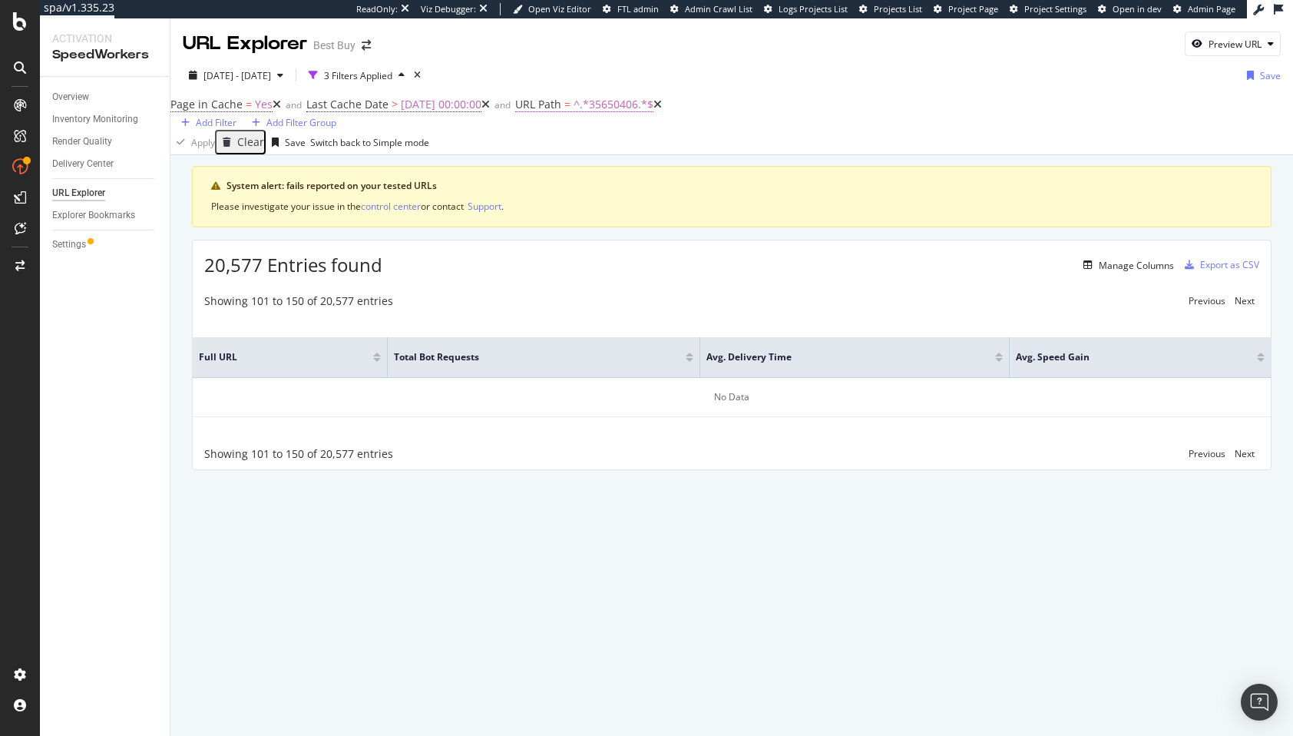
click at [591, 111] on span "^.*35650406.*$" at bounding box center [614, 104] width 80 height 15
click at [461, 174] on div "System alert: fails reported on your tested URLs Please investigate your issue …" at bounding box center [732, 339] width 1123 height 368
click at [482, 110] on icon at bounding box center [486, 104] width 8 height 11
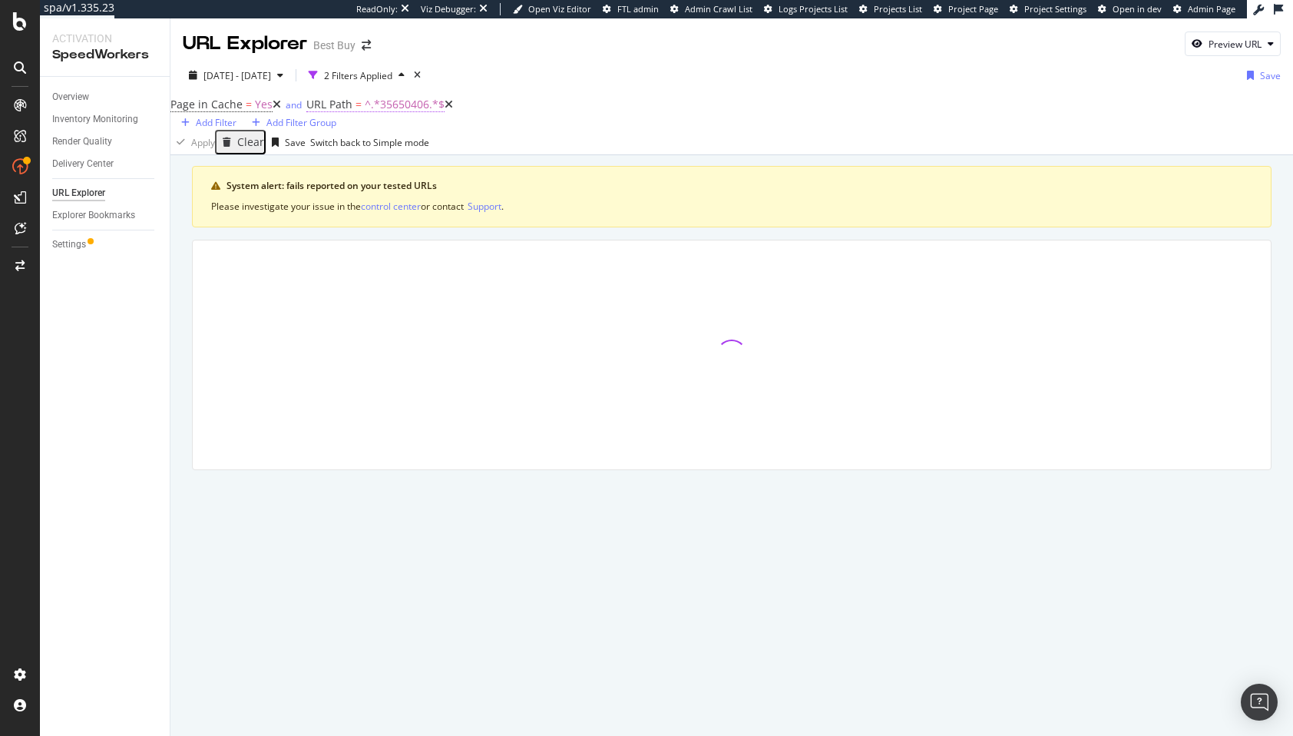
click at [386, 111] on span "^.*35650406.*$" at bounding box center [405, 104] width 80 height 15
click at [353, 136] on span "Contains" at bounding box center [334, 129] width 38 height 13
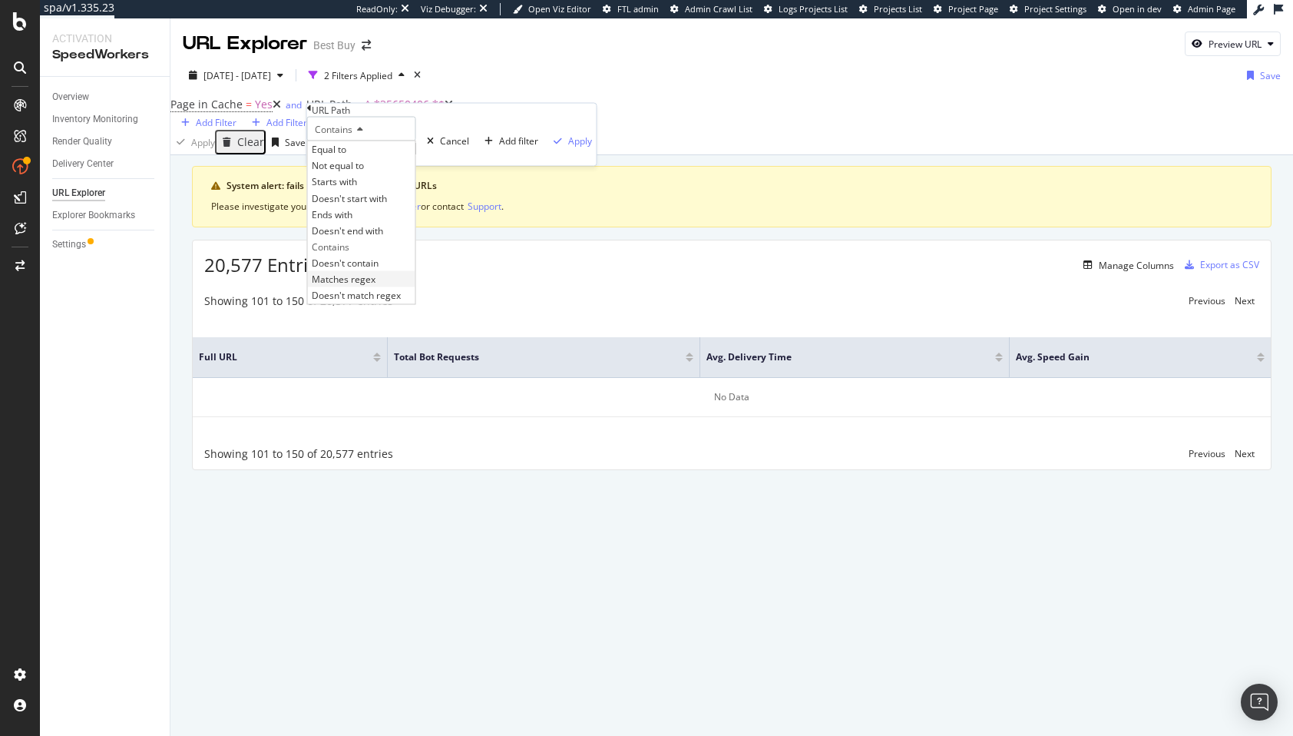
click at [358, 286] on span "Matches regex" at bounding box center [344, 279] width 64 height 13
click at [329, 157] on input "35650406" at bounding box center [361, 148] width 109 height 15
type input ".*35650406.*"
click at [476, 166] on div "Matches regex .*35650406.* Cancel Add filter Apply" at bounding box center [452, 141] width 290 height 49
click at [568, 147] on div "Apply" at bounding box center [580, 140] width 24 height 13
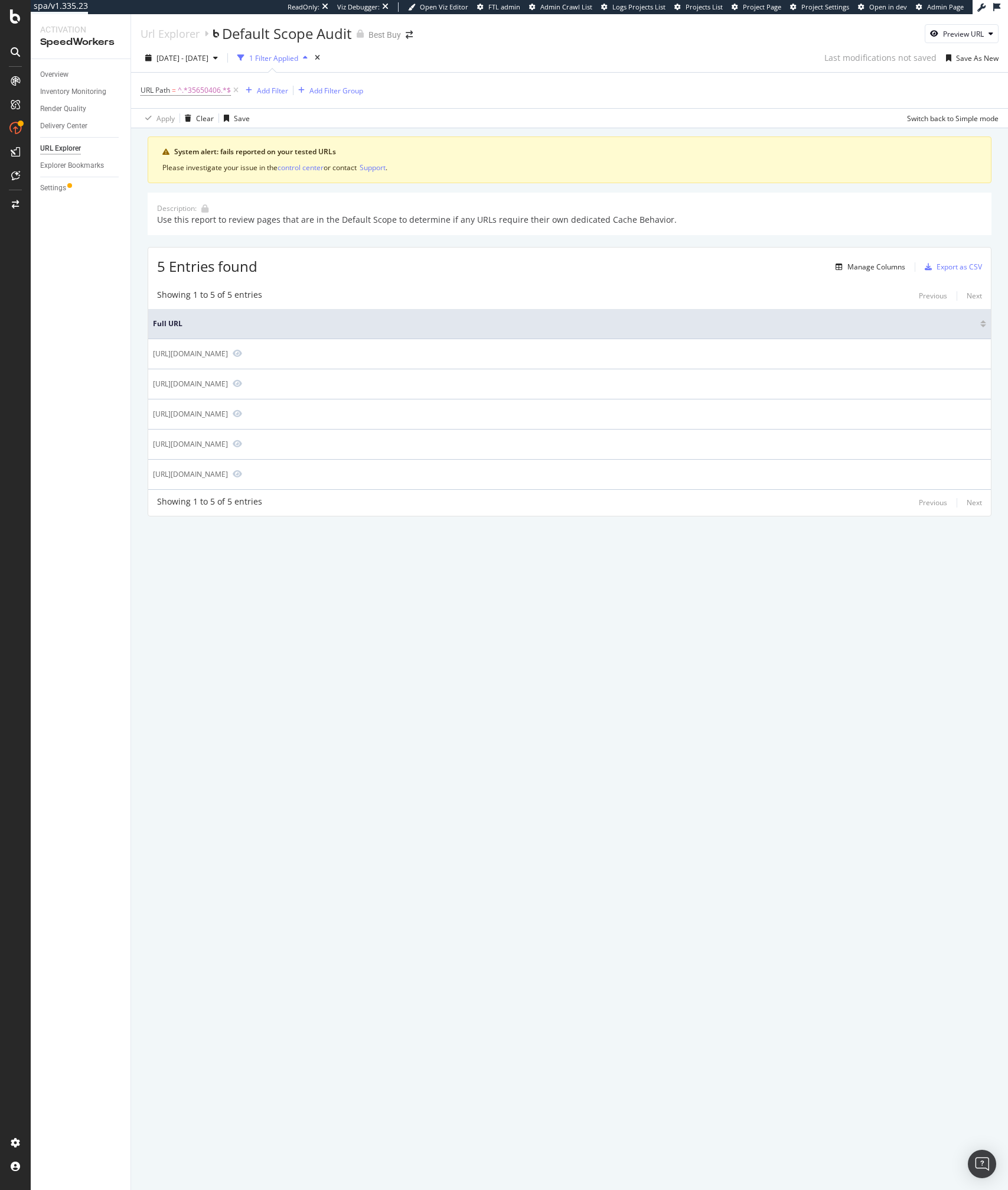
click at [531, 118] on div "Apply Clear Save Switch back to Simple mode" at bounding box center [570, 118] width 877 height 19
click at [372, 272] on div "5 Entries found Manage Columns Export as CSV" at bounding box center [570, 262] width 843 height 29
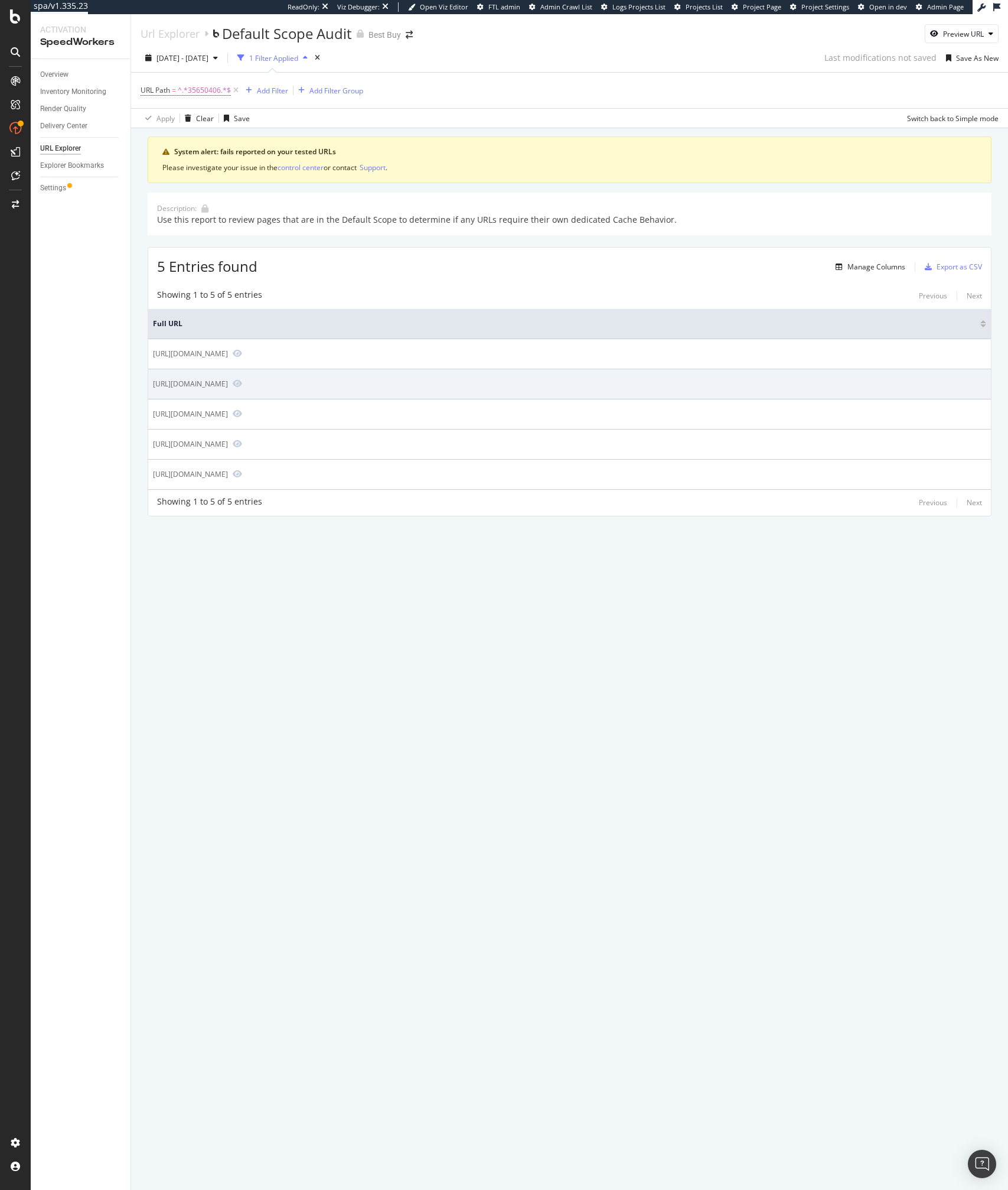
click at [228, 382] on div "[URL][DOMAIN_NAME]" at bounding box center [191, 383] width 75 height 10
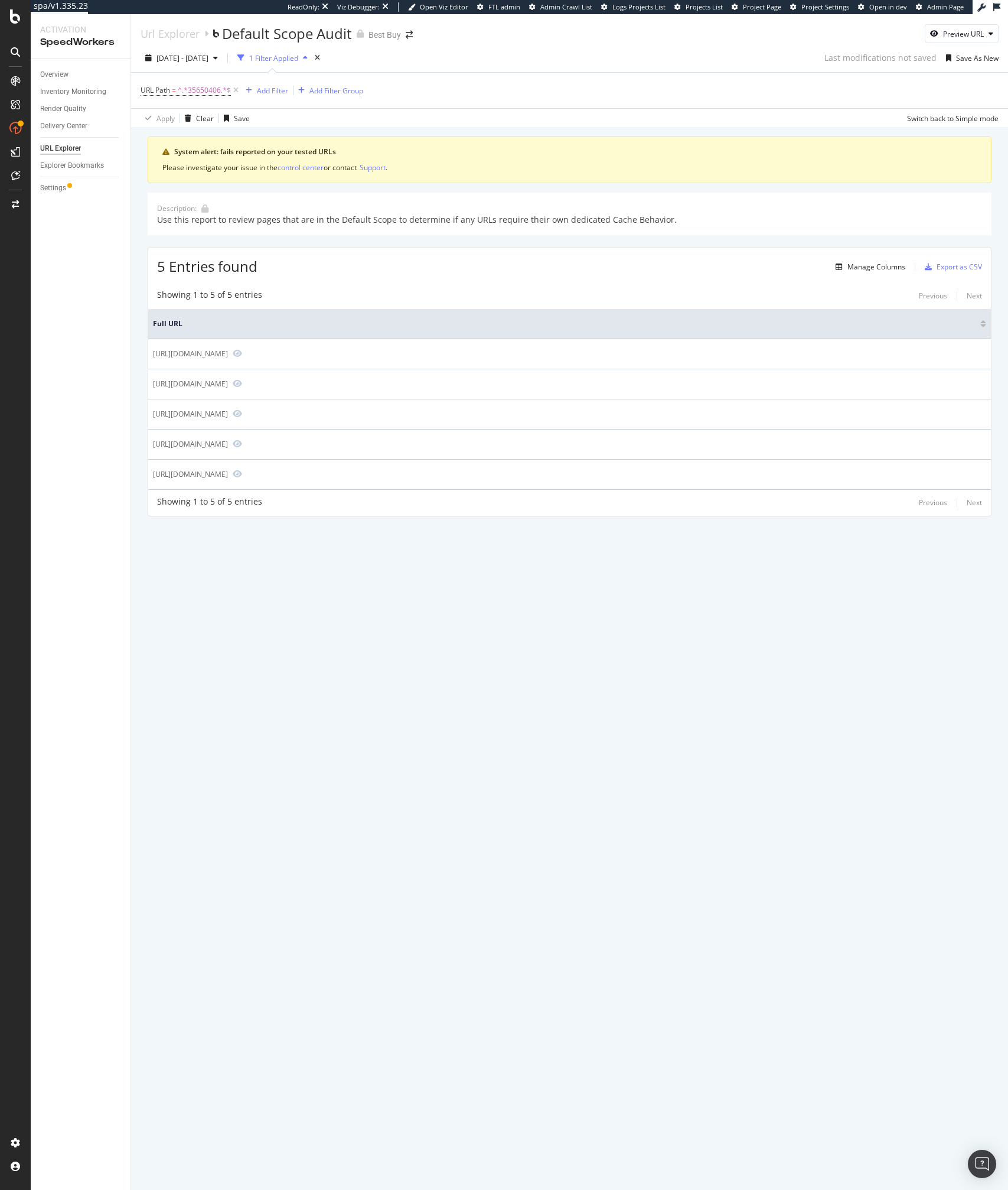
click at [490, 791] on div "Url Explorer Default Scope Audit Best Buy Preview URL [DATE] - [DATE] 1 Filter …" at bounding box center [570, 602] width 877 height 1175
click at [447, 701] on div "Url Explorer Default Scope Audit Best Buy Preview URL [DATE] - [DATE] 1 Filter …" at bounding box center [570, 602] width 877 height 1175
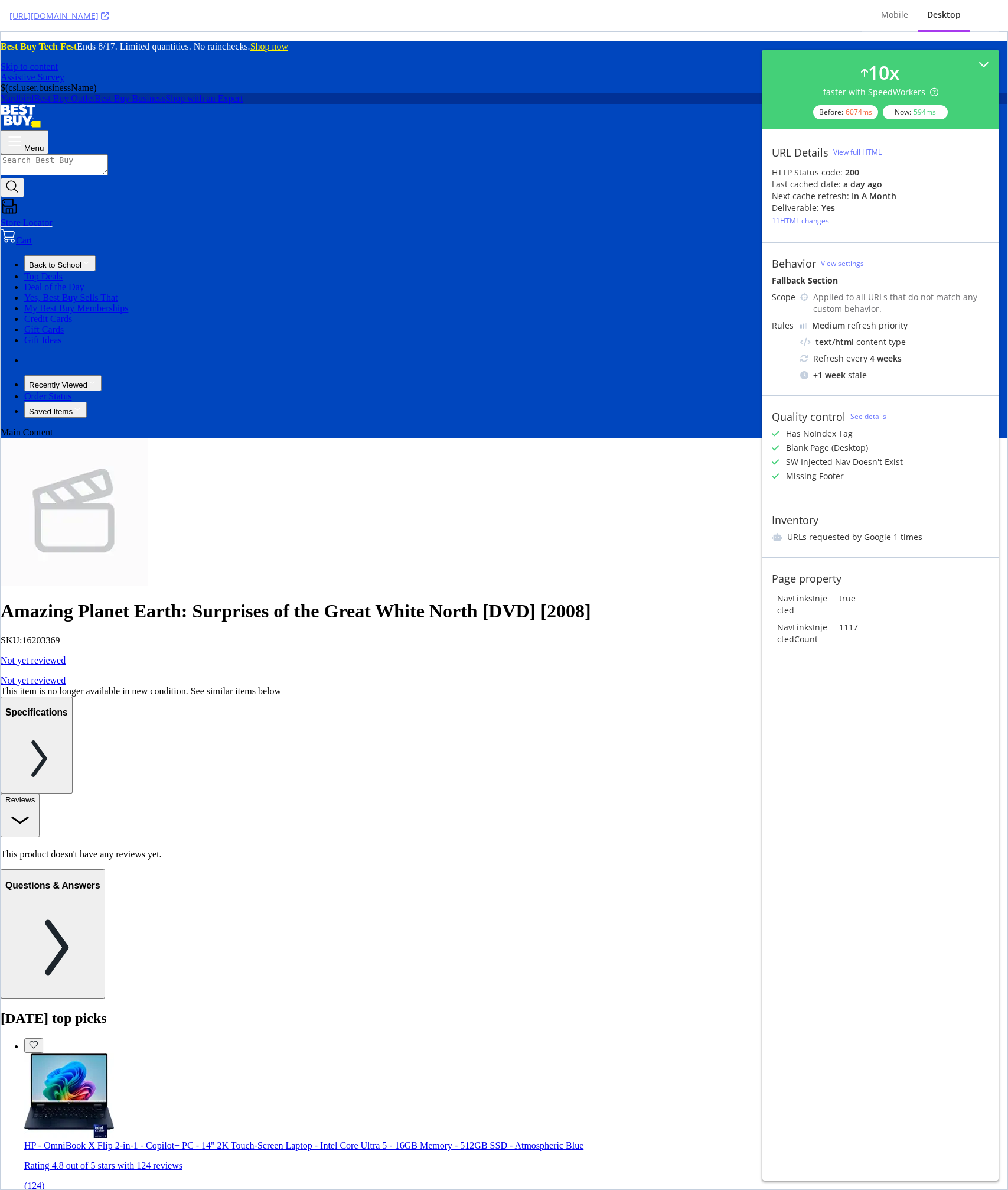
click at [72, 697] on button "Specifications" at bounding box center [37, 745] width 72 height 97
click at [39, 793] on button "Reviews" at bounding box center [20, 815] width 39 height 44
click at [545, 600] on div "Amazing Planet Earth: Surprises of the Great White North [DVD] [2008] SKU: 1620…" at bounding box center [504, 648] width 1006 height 95
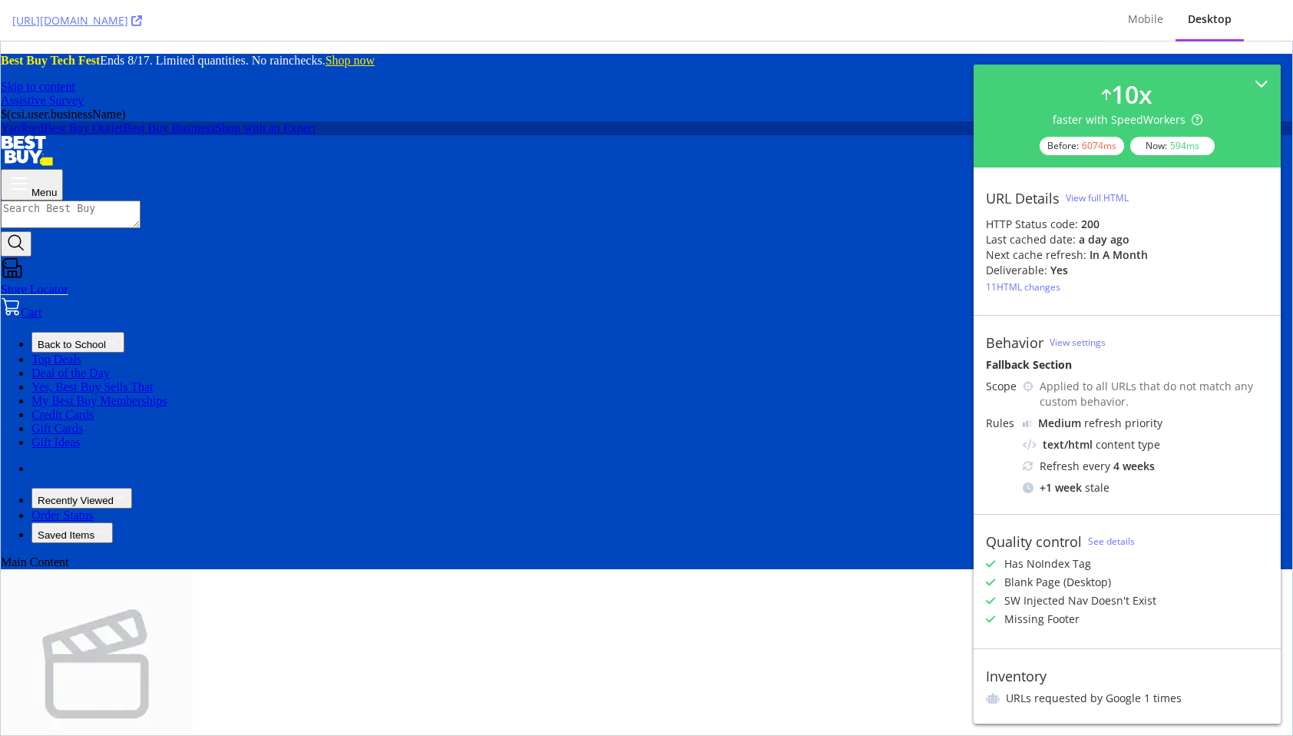
click at [710, 17] on div "[URL][DOMAIN_NAME]" at bounding box center [551, 20] width 1079 height 41
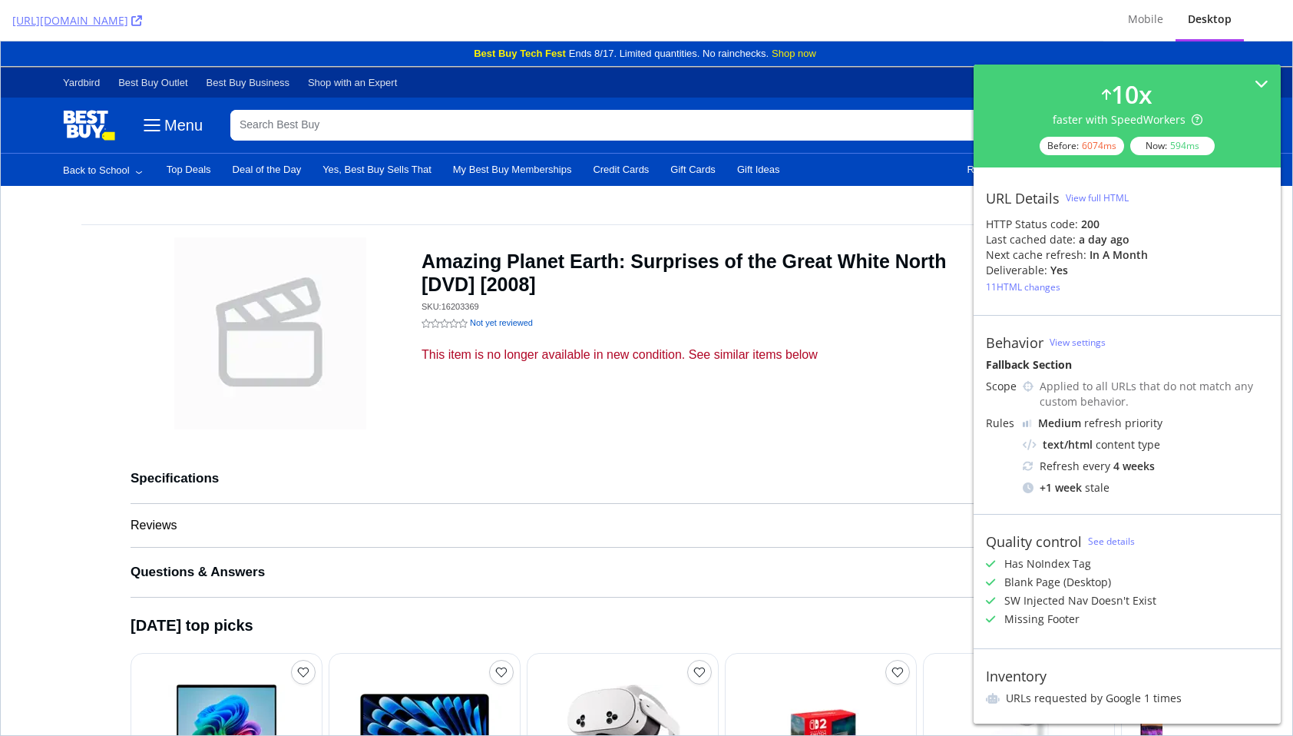
click at [722, 27] on div "https://www.bestbuy.com/product/amazing-planet-earth-surprises-of-the-great-whi…" at bounding box center [551, 20] width 1079 height 41
click at [847, 267] on h1 "Amazing Planet Earth: Surprises of the Great White North [DVD] [2008]" at bounding box center [701, 273] width 558 height 46
click at [730, 337] on div "Not yet reviewed Not yet reviewed" at bounding box center [701, 332] width 558 height 28
click at [1128, 248] on div "in a month" at bounding box center [1119, 254] width 58 height 15
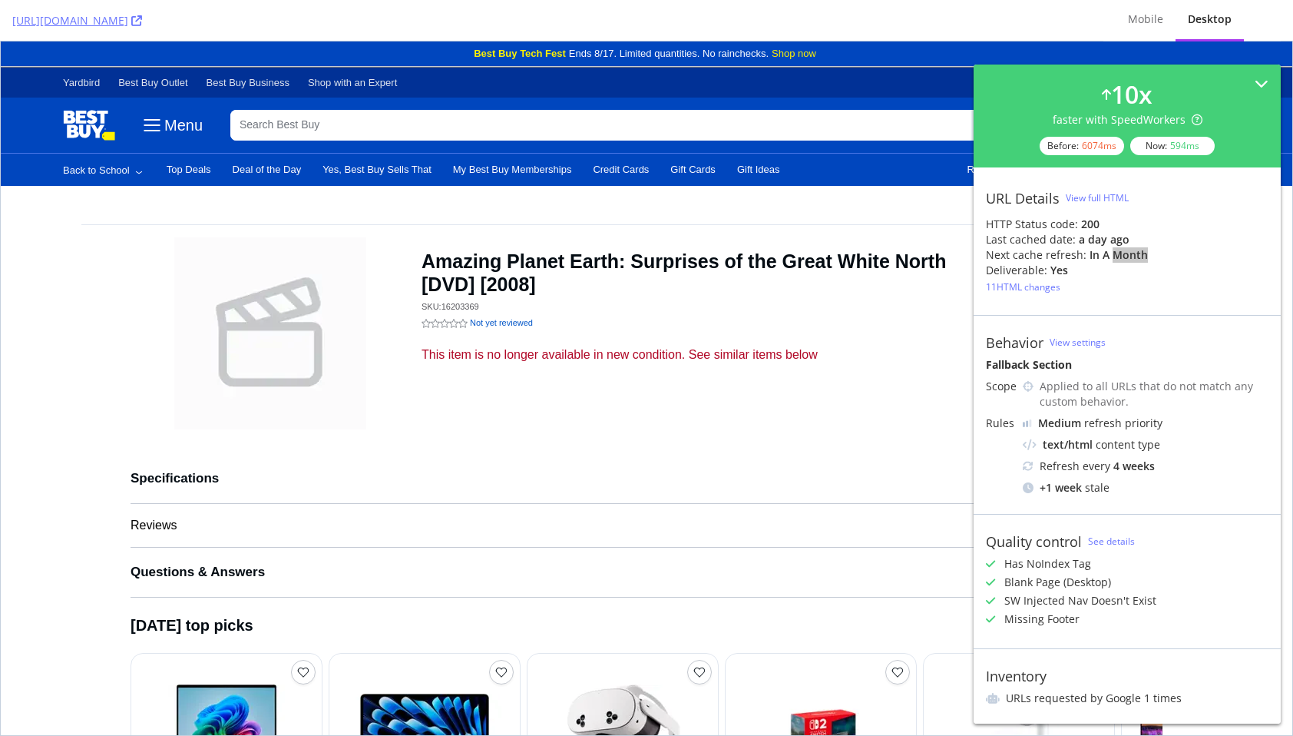
click at [858, 362] on div "This item is no longer available in new condition. See similar items below" at bounding box center [701, 354] width 558 height 15
